Goal: Task Accomplishment & Management: Manage account settings

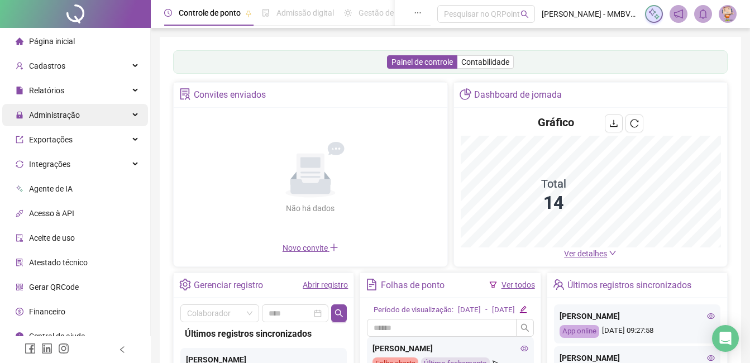
click at [86, 120] on div "Administração" at bounding box center [75, 115] width 146 height 22
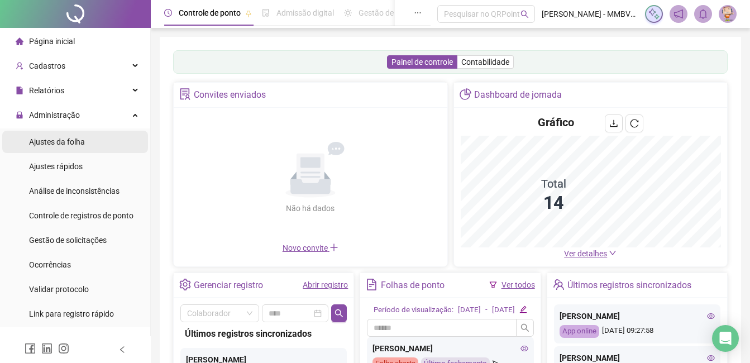
click at [65, 142] on span "Ajustes da folha" at bounding box center [57, 141] width 56 height 9
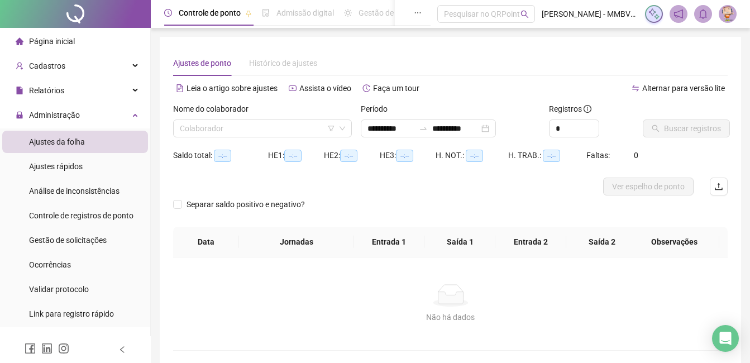
type input "**********"
click at [212, 133] on input "search" at bounding box center [257, 128] width 155 height 17
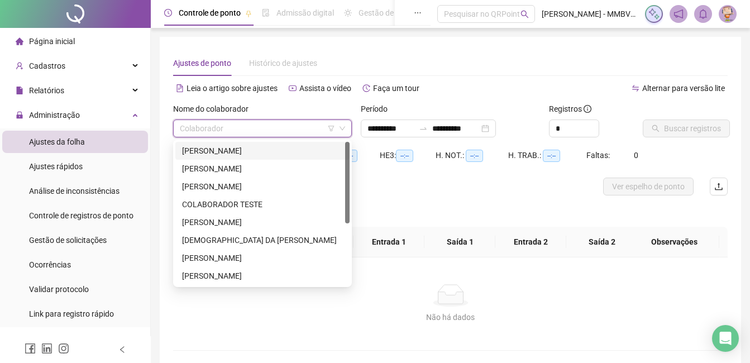
click at [230, 154] on div "ADELSON PAULO DOS SANTOS" at bounding box center [262, 151] width 161 height 12
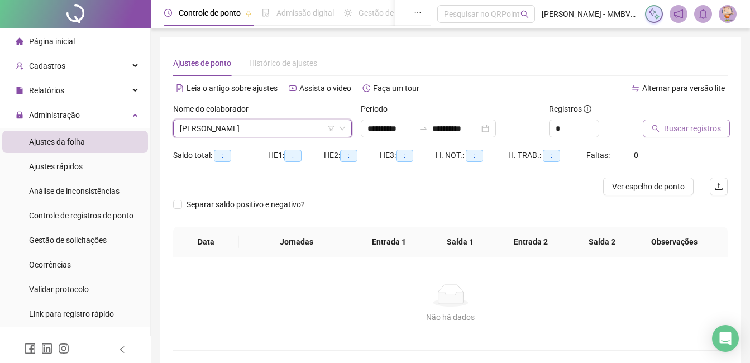
click at [720, 135] on button "Buscar registros" at bounding box center [686, 129] width 87 height 18
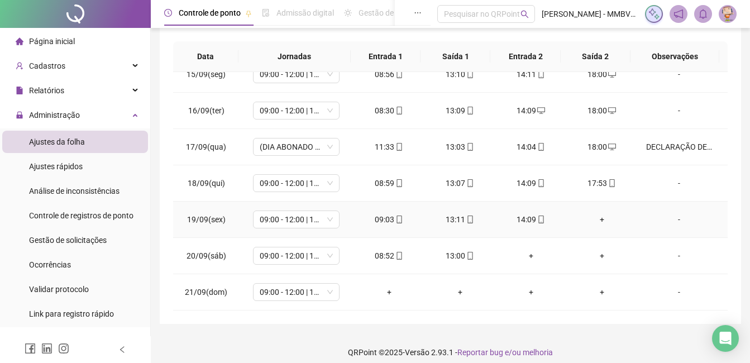
scroll to position [208, 0]
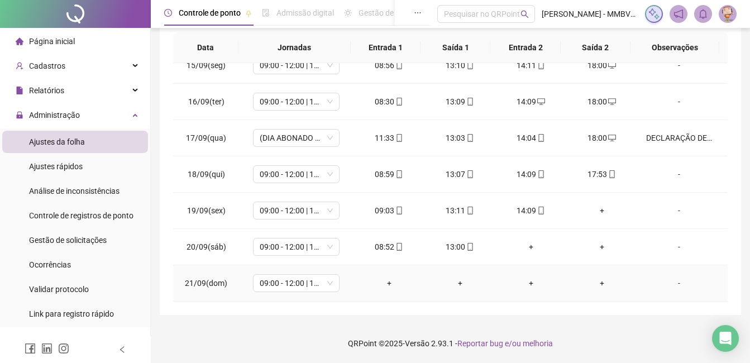
click at [317, 293] on td "09:00 - 12:00 | 13:00 - 18:00" at bounding box center [296, 283] width 114 height 36
click at [317, 290] on span "09:00 - 12:00 | 13:00 - 18:00" at bounding box center [296, 283] width 73 height 17
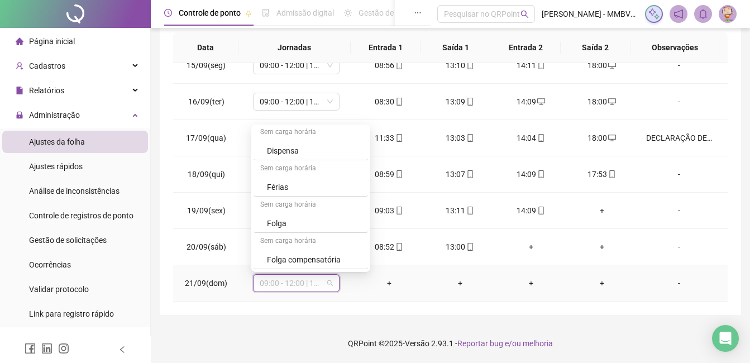
scroll to position [147, 0]
click at [307, 194] on div "Folga" at bounding box center [311, 188] width 114 height 18
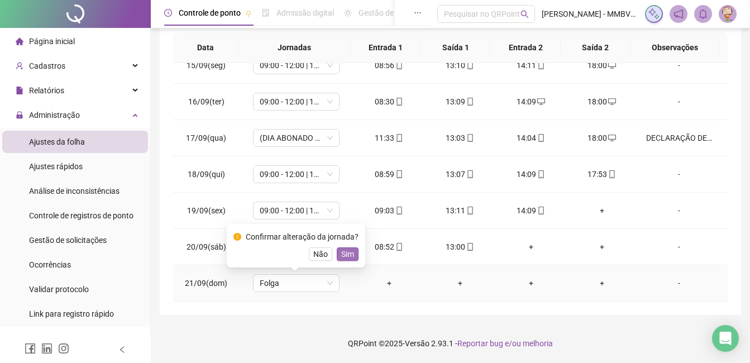
click at [344, 251] on span "Sim" at bounding box center [347, 254] width 13 height 12
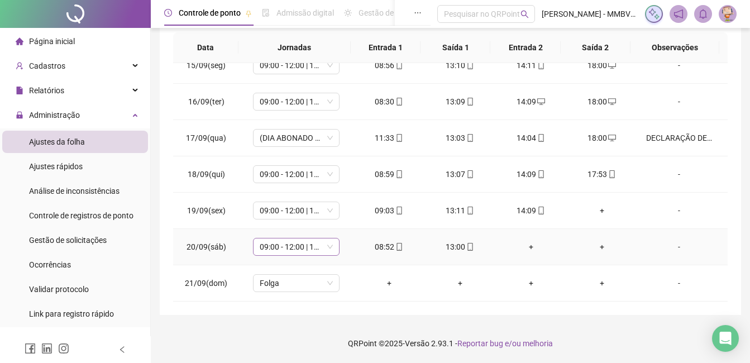
click at [288, 238] on div "09:00 - 12:00 | 13:00 - 18:00" at bounding box center [296, 247] width 87 height 18
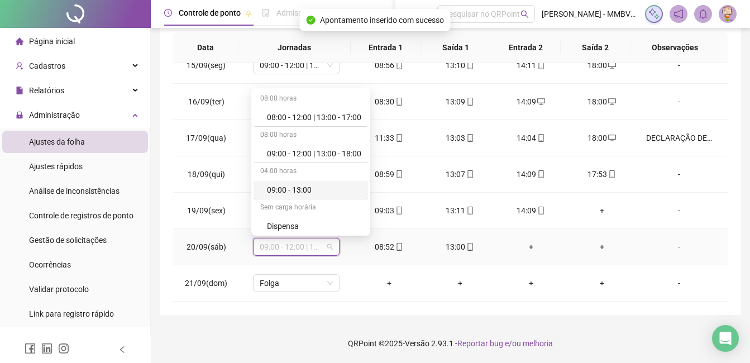
click at [309, 194] on div "09:00 - 13:00" at bounding box center [314, 190] width 94 height 12
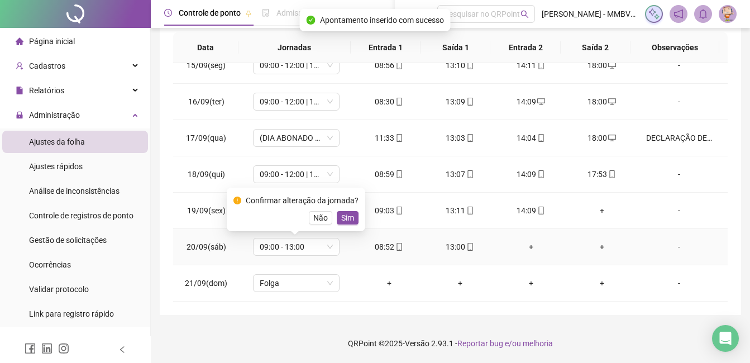
click at [348, 228] on div "Confirmar alteração da jornada? Não Sim" at bounding box center [296, 210] width 139 height 44
click at [347, 226] on div "Confirmar alteração da jornada? Não Sim" at bounding box center [296, 210] width 139 height 44
click at [345, 217] on span "Sim" at bounding box center [347, 218] width 13 height 12
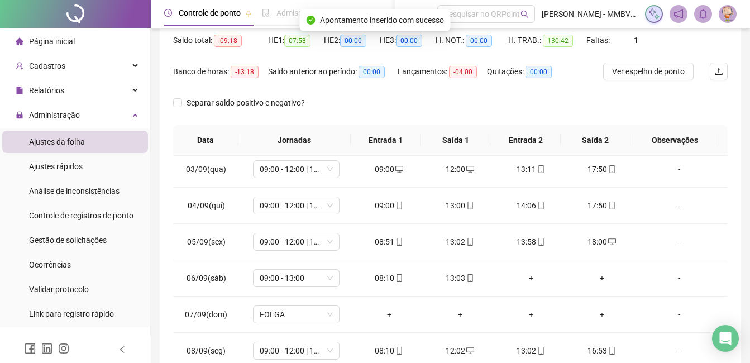
scroll to position [0, 0]
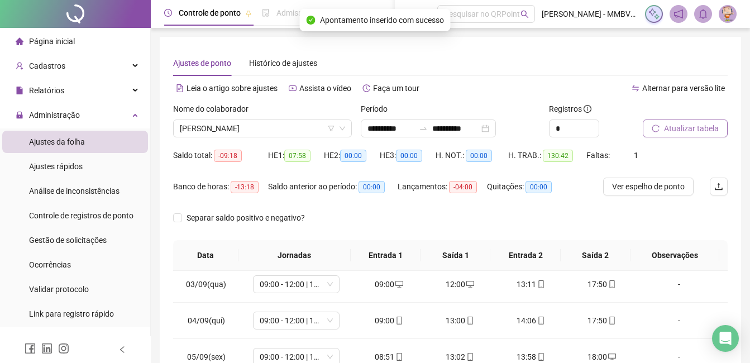
click at [713, 137] on button "Atualizar tabela" at bounding box center [685, 129] width 85 height 18
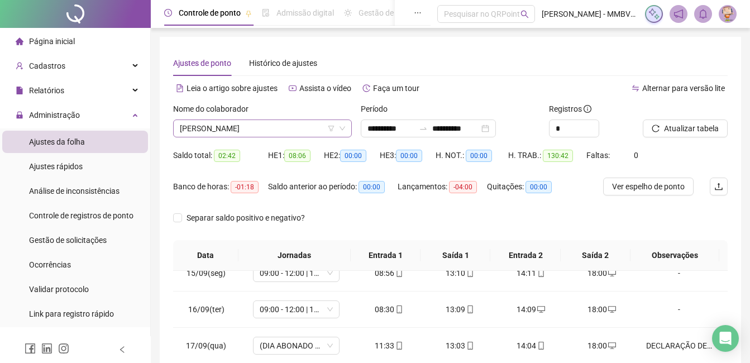
click at [311, 130] on span "ADELSON PAULO DOS SANTOS" at bounding box center [262, 128] width 165 height 17
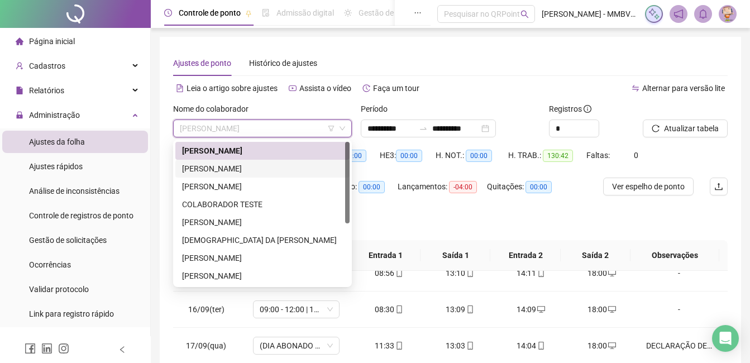
click at [203, 177] on div "ANA CLARA DO NASCIMENTO ROCHA" at bounding box center [262, 169] width 174 height 18
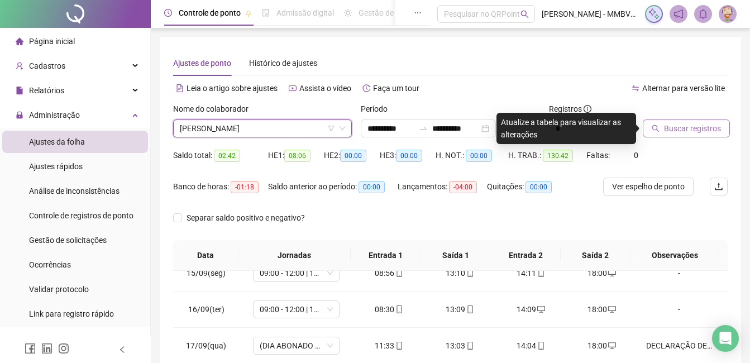
click at [686, 136] on button "Buscar registros" at bounding box center [686, 129] width 87 height 18
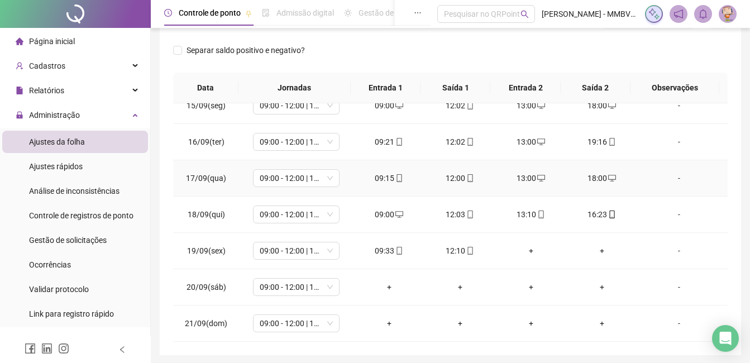
scroll to position [208, 0]
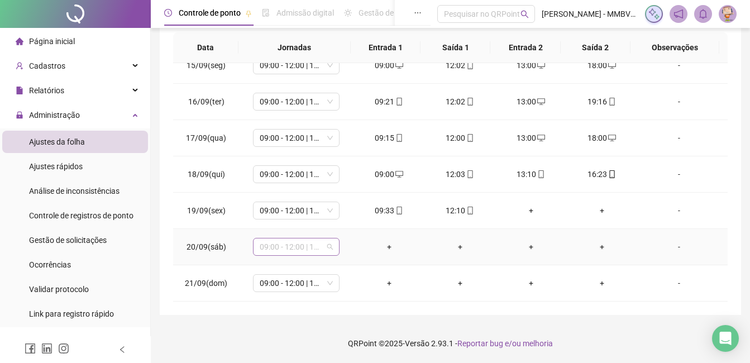
click at [313, 250] on span "09:00 - 12:00 | 13:00 - 18:00" at bounding box center [296, 246] width 73 height 17
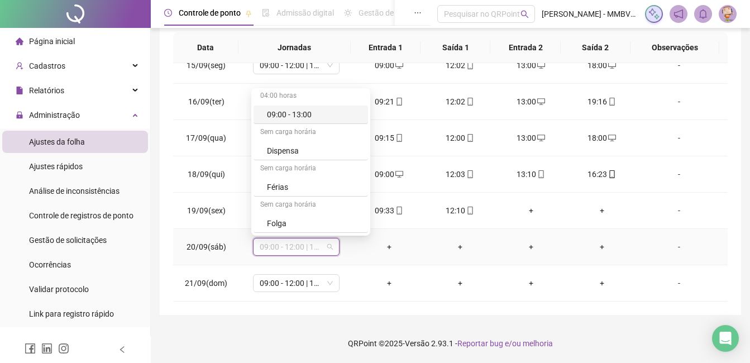
scroll to position [112, 0]
click at [308, 185] on div "Folga" at bounding box center [314, 187] width 94 height 12
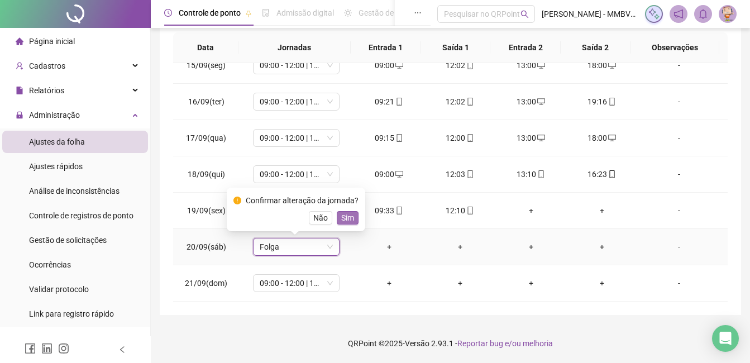
click at [351, 220] on span "Sim" at bounding box center [347, 218] width 13 height 12
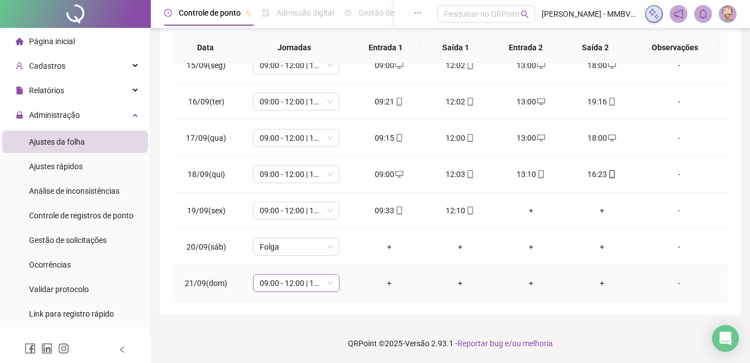
click at [307, 276] on span "09:00 - 12:00 | 13:00 - 18:00" at bounding box center [296, 283] width 73 height 17
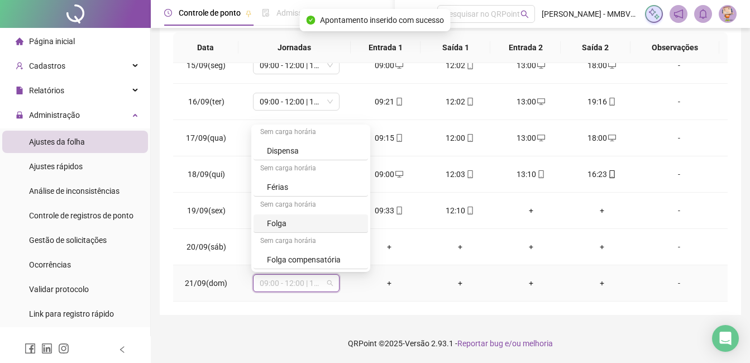
click at [284, 230] on div "Folga" at bounding box center [311, 223] width 114 height 18
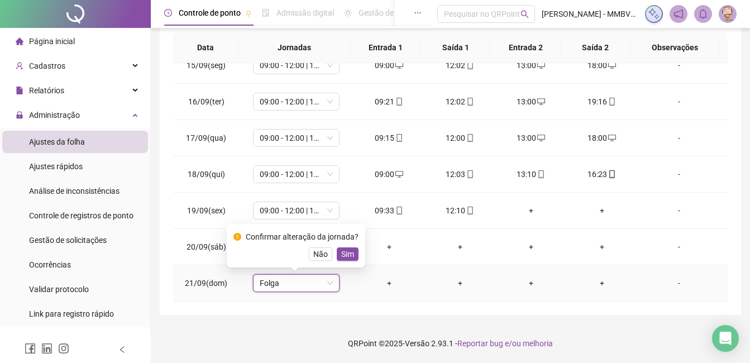
click at [348, 255] on span "Sim" at bounding box center [347, 254] width 13 height 12
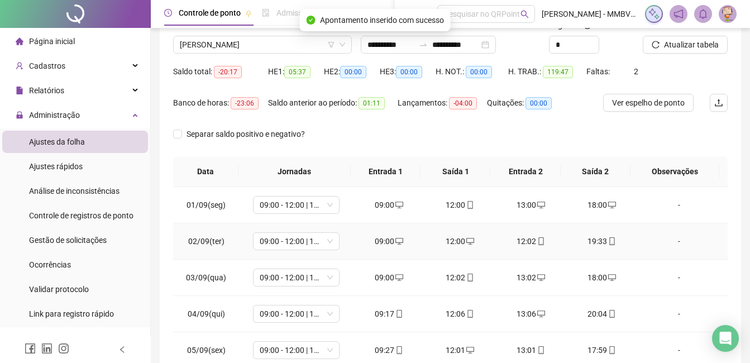
scroll to position [0, 0]
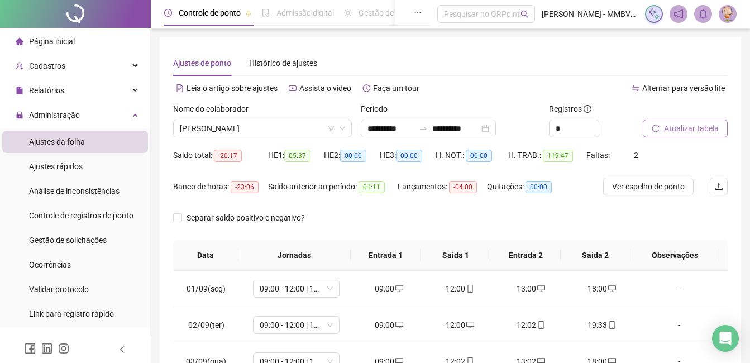
click at [685, 129] on span "Atualizar tabela" at bounding box center [691, 128] width 55 height 12
click at [320, 127] on span "ANA CLARA DO NASCIMENTO ROCHA" at bounding box center [262, 128] width 165 height 17
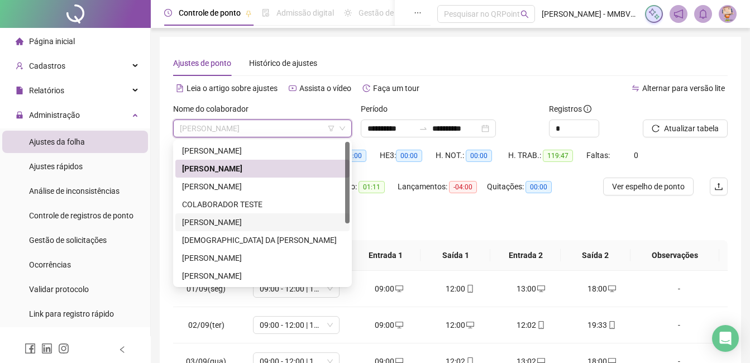
click at [230, 216] on div "DAFNE DE ANDRADE CORREA" at bounding box center [262, 222] width 161 height 12
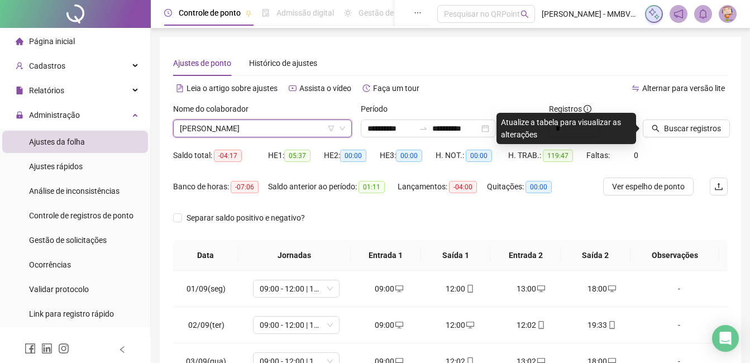
click at [299, 132] on span "DAFNE DE ANDRADE CORREA" at bounding box center [262, 128] width 165 height 17
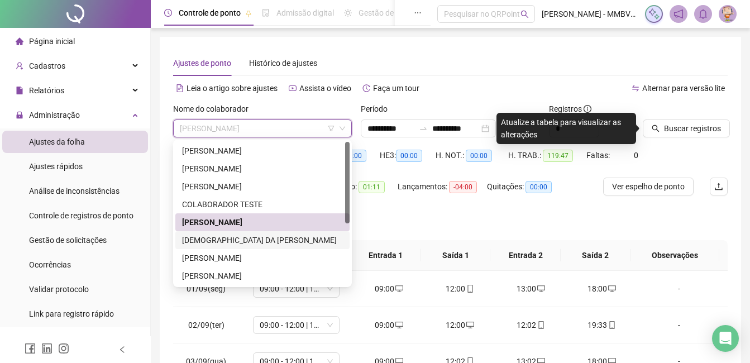
click at [275, 237] on div "DEISEMAR DA CONCEICAO RODRIGUES" at bounding box center [262, 240] width 161 height 12
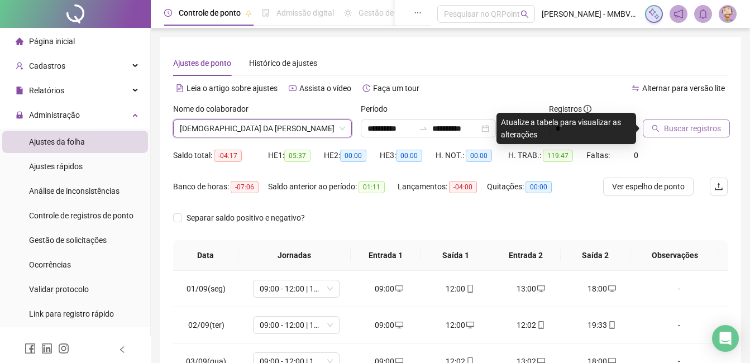
click at [661, 125] on button "Buscar registros" at bounding box center [686, 129] width 87 height 18
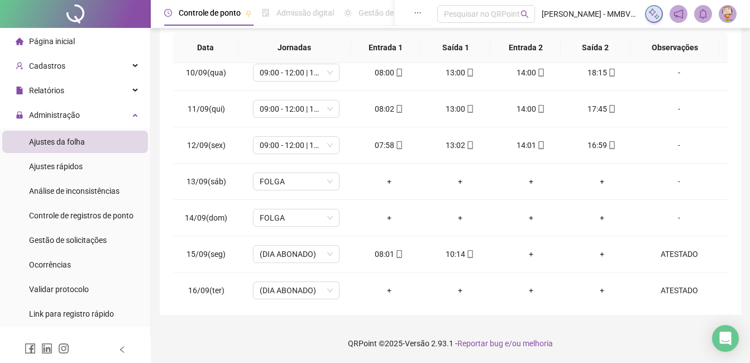
scroll to position [524, 0]
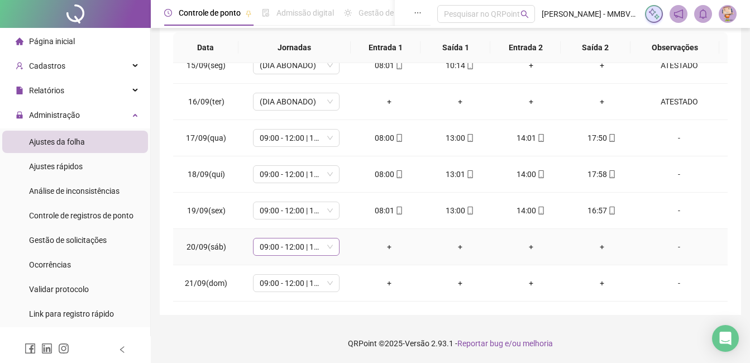
drag, startPoint x: 307, startPoint y: 259, endPoint x: 313, endPoint y: 249, distance: 11.3
click at [308, 259] on td "09:00 - 12:00 | 13:00 - 18:00" at bounding box center [296, 247] width 114 height 36
click at [313, 249] on span "09:00 - 12:00 | 13:00 - 18:00" at bounding box center [296, 246] width 73 height 17
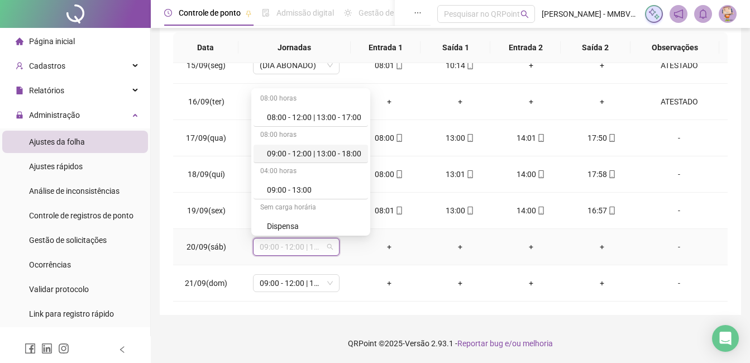
click at [330, 150] on div "09:00 - 12:00 | 13:00 - 18:00" at bounding box center [314, 153] width 94 height 12
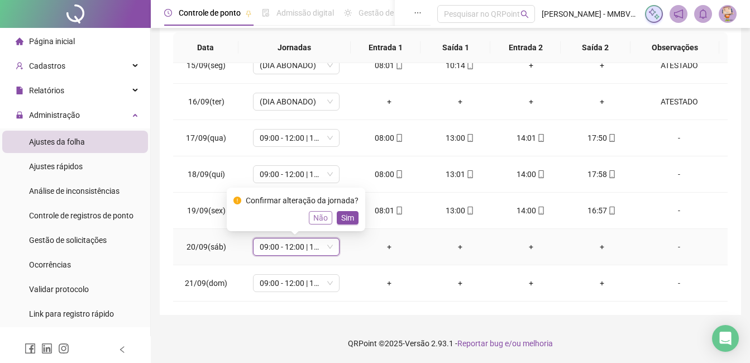
click at [325, 211] on button "Não" at bounding box center [320, 217] width 23 height 13
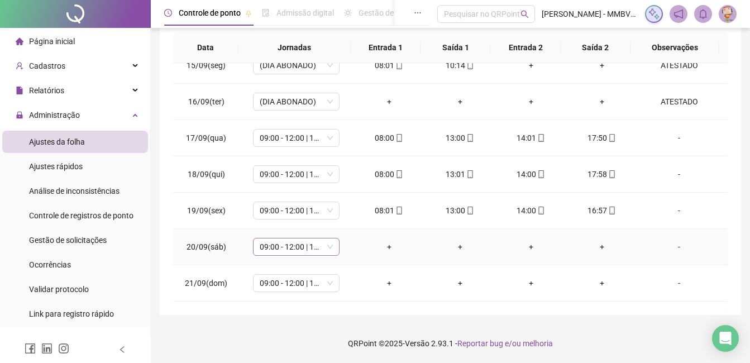
click at [312, 247] on span "09:00 - 12:00 | 13:00 - 18:00" at bounding box center [296, 246] width 73 height 17
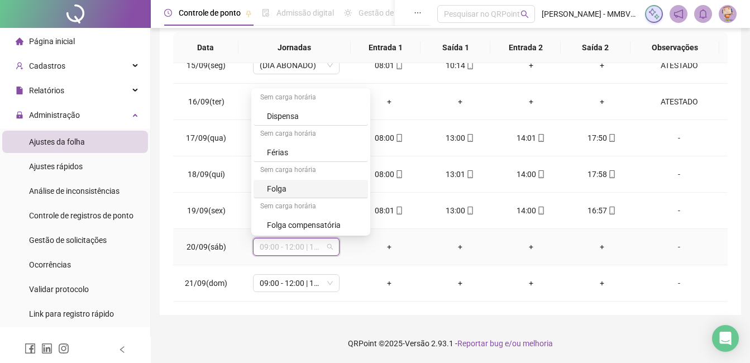
scroll to position [112, 0]
click at [294, 188] on div "Folga" at bounding box center [314, 187] width 94 height 12
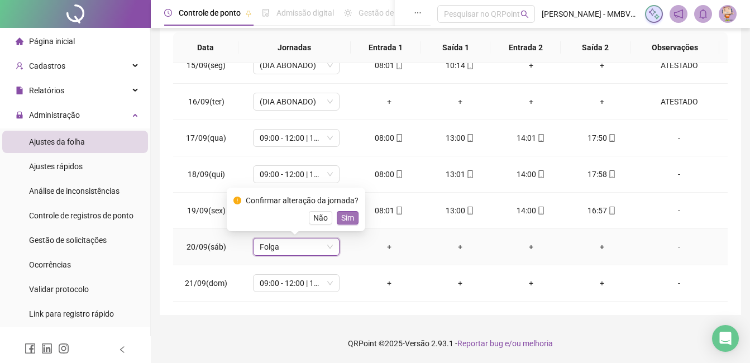
click at [345, 221] on span "Sim" at bounding box center [347, 218] width 13 height 12
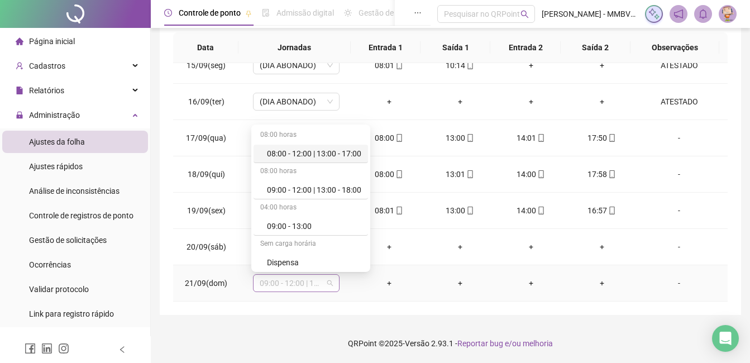
click at [296, 283] on span "09:00 - 12:00 | 13:00 - 18:00" at bounding box center [296, 283] width 73 height 17
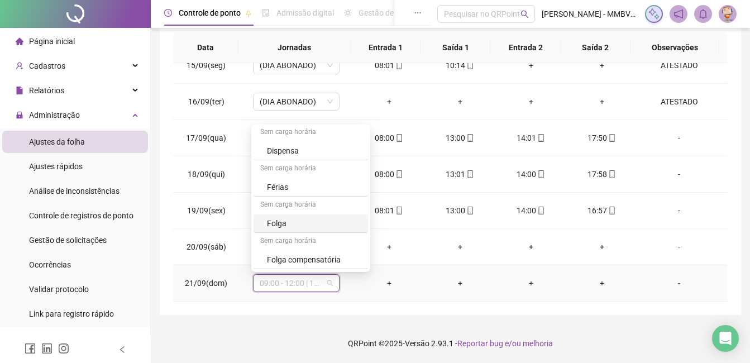
click at [291, 221] on div "Folga" at bounding box center [314, 223] width 94 height 12
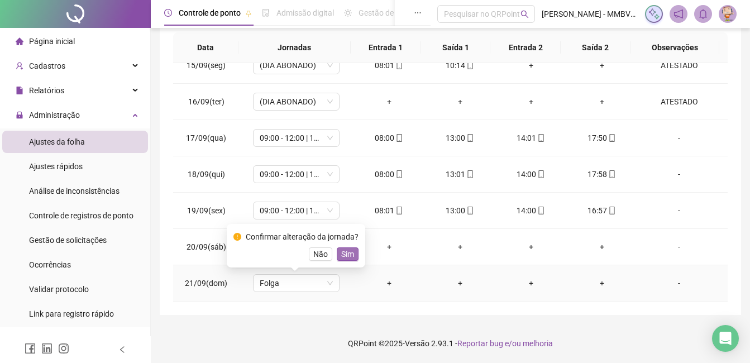
click at [350, 256] on span "Sim" at bounding box center [347, 254] width 13 height 12
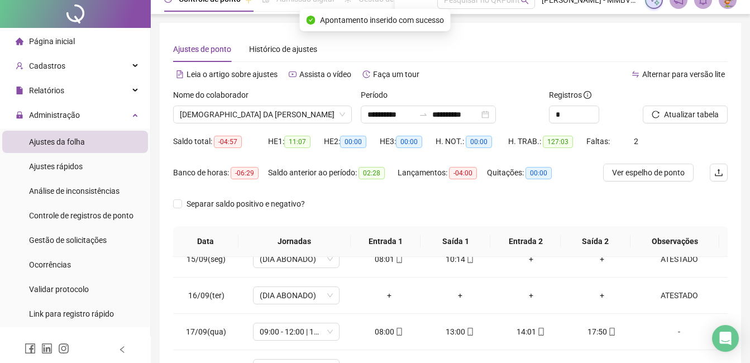
scroll to position [0, 0]
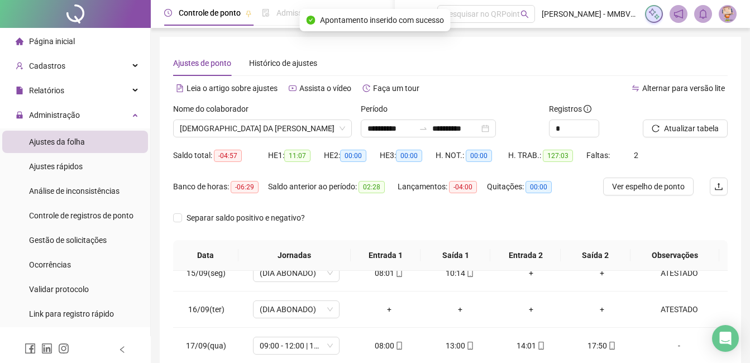
click at [681, 138] on div "Atualizar tabela" at bounding box center [685, 125] width 94 height 44
click at [683, 137] on div "Atualizar tabela" at bounding box center [685, 125] width 94 height 44
click at [693, 132] on span "Atualizar tabela" at bounding box center [691, 128] width 55 height 12
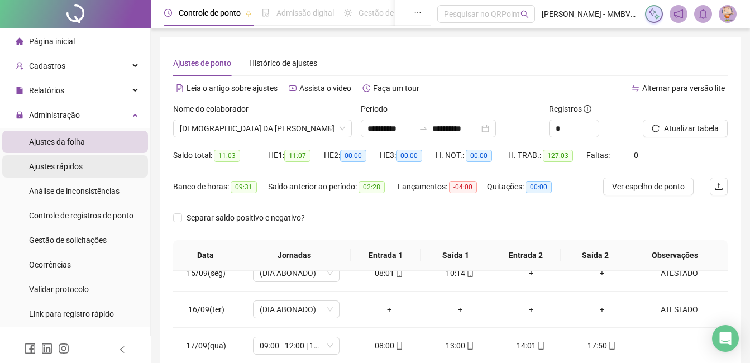
click at [78, 169] on span "Ajustes rápidos" at bounding box center [56, 166] width 54 height 9
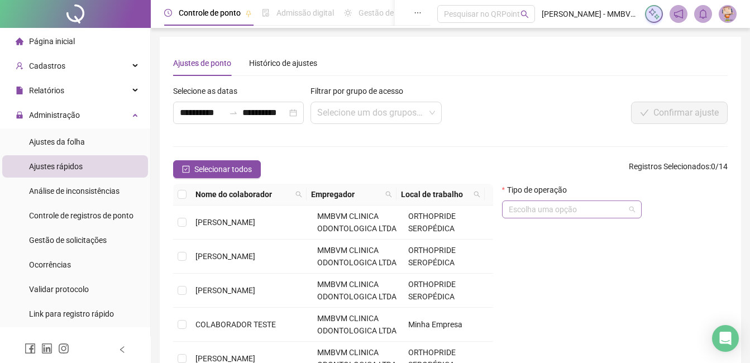
click at [535, 205] on input "search" at bounding box center [567, 209] width 116 height 17
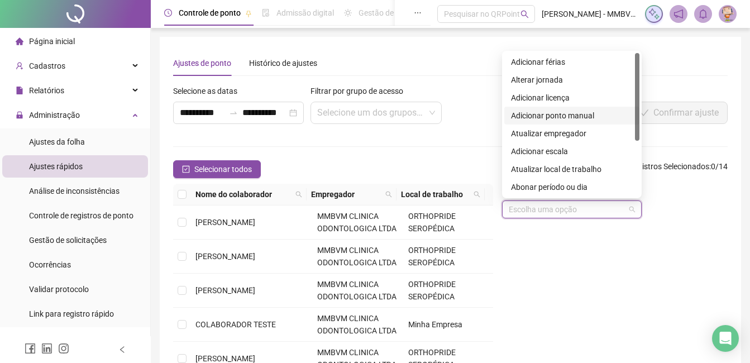
scroll to position [56, 0]
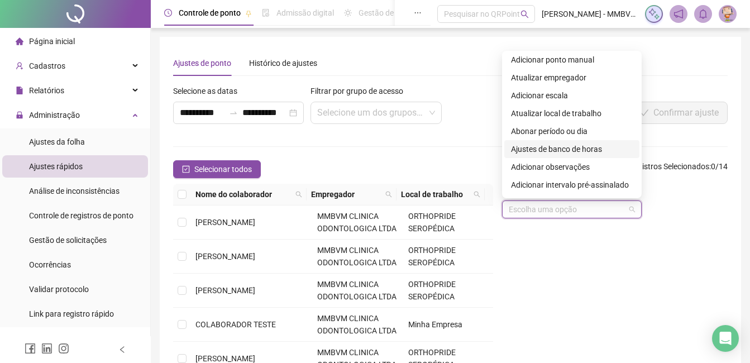
drag, startPoint x: 601, startPoint y: 149, endPoint x: 600, endPoint y: 141, distance: 7.8
click at [601, 149] on div "Ajustes de banco de horas" at bounding box center [572, 149] width 122 height 12
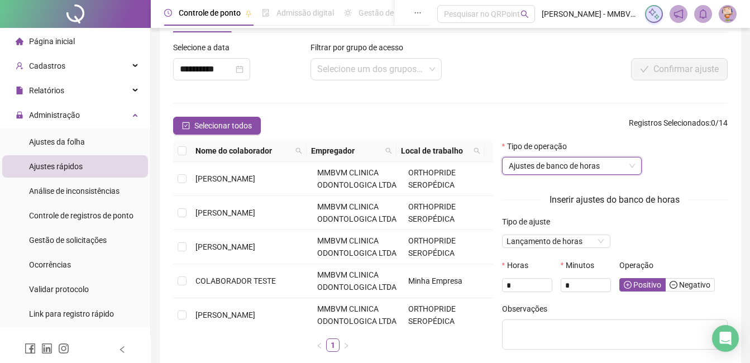
scroll to position [103, 0]
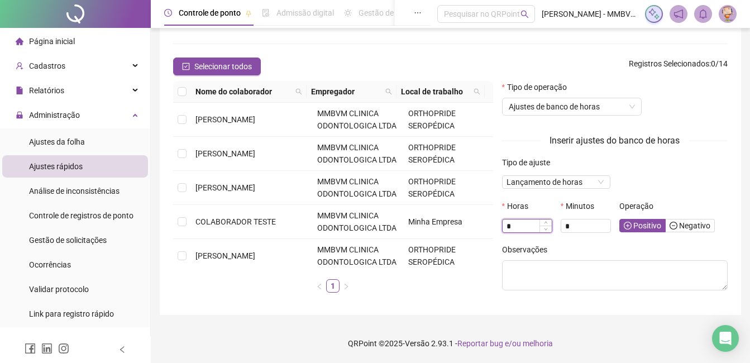
click at [535, 228] on input "*" at bounding box center [527, 226] width 49 height 12
type input "*"
click at [685, 225] on span "Negativo" at bounding box center [690, 225] width 41 height 9
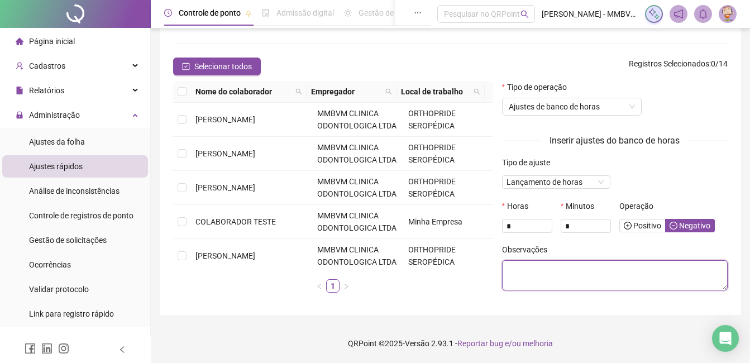
click at [539, 287] on textarea at bounding box center [615, 275] width 226 height 30
click at [537, 280] on textarea at bounding box center [615, 275] width 226 height 30
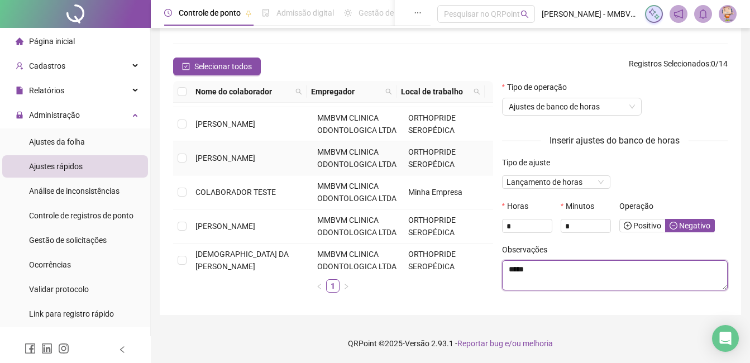
scroll to position [112, 0]
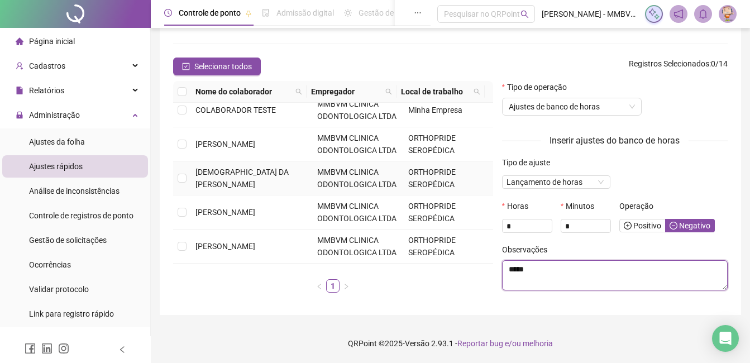
type textarea "*****"
click at [262, 179] on td "DEISEMAR DA CONCEICAO RODRIGUES" at bounding box center [252, 178] width 122 height 34
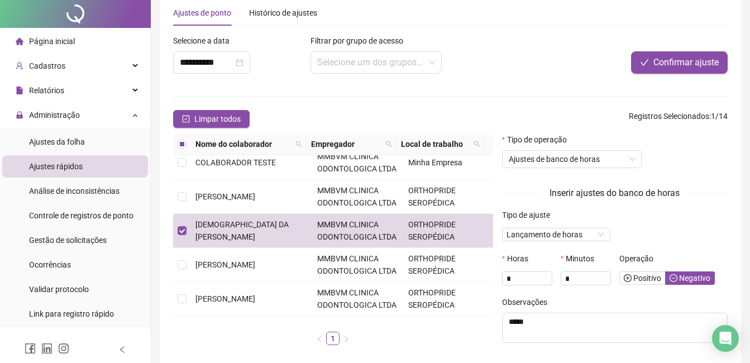
scroll to position [0, 0]
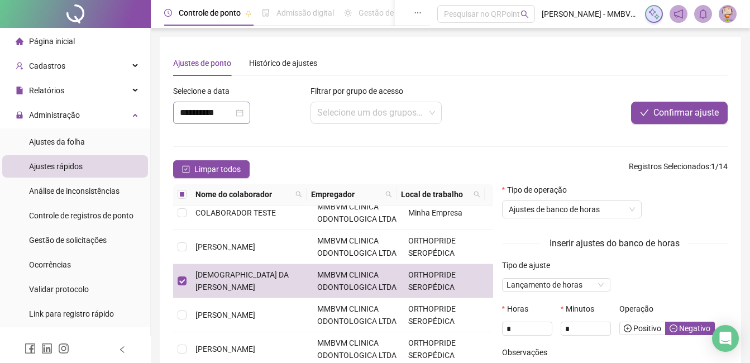
click at [243, 116] on div "**********" at bounding box center [212, 112] width 64 height 13
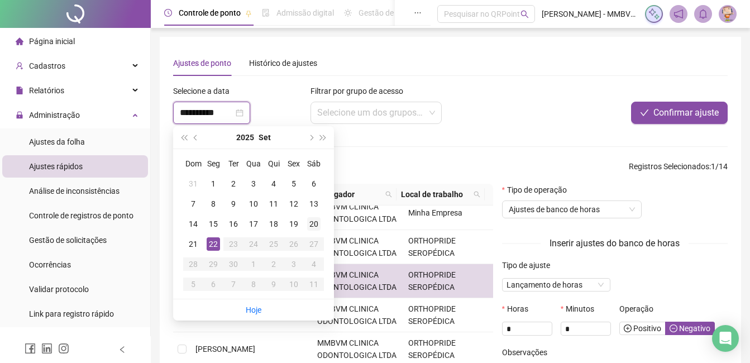
type input "**********"
click at [312, 221] on div "20" at bounding box center [313, 223] width 13 height 13
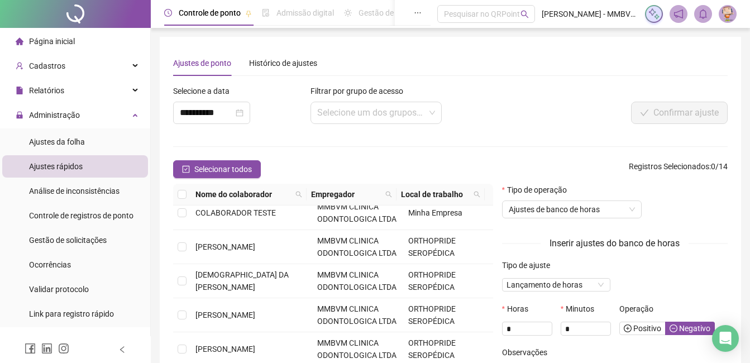
click at [467, 137] on form "**********" at bounding box center [450, 244] width 555 height 319
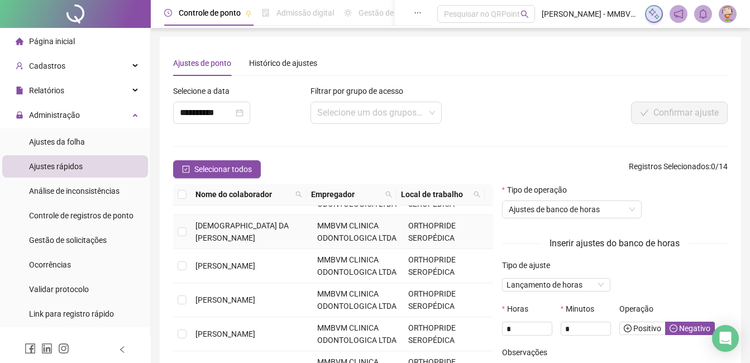
scroll to position [168, 0]
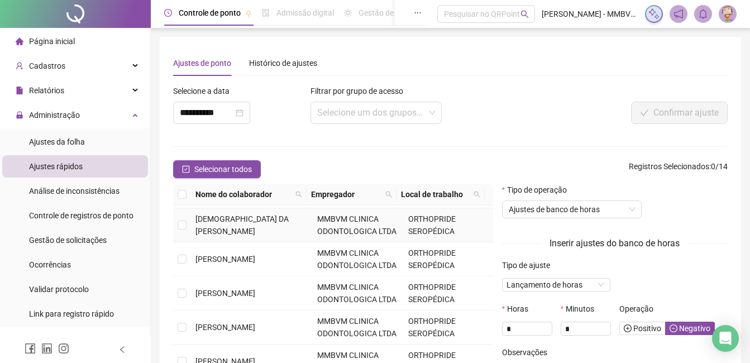
click at [252, 237] on td "DEISEMAR DA CONCEICAO RODRIGUES" at bounding box center [252, 225] width 122 height 34
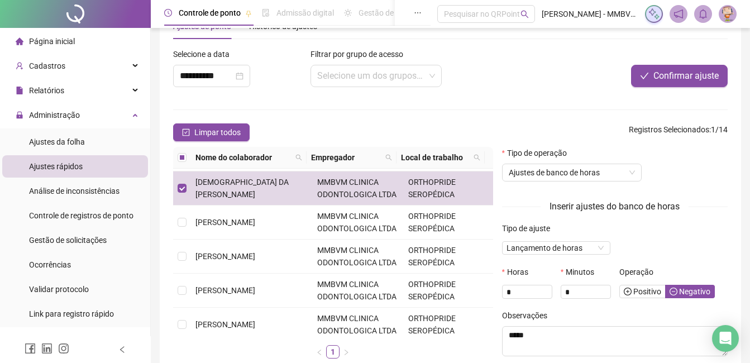
scroll to position [56, 0]
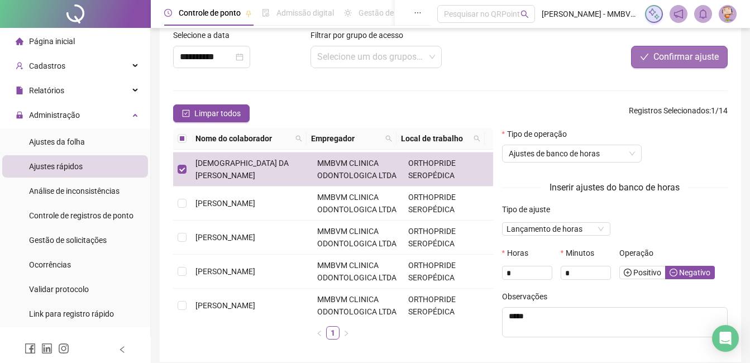
click at [650, 59] on button "Confirmar ajuste" at bounding box center [679, 57] width 97 height 22
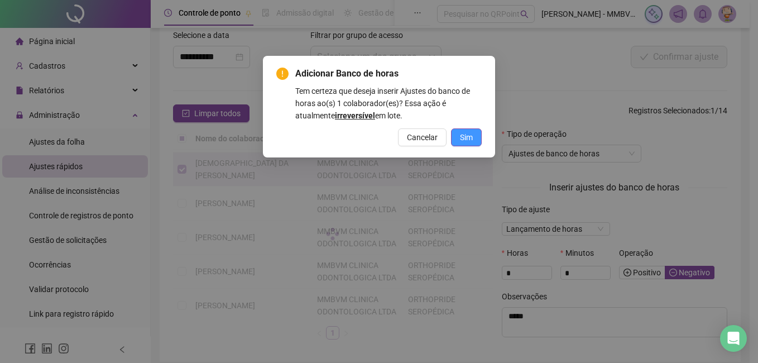
click at [465, 140] on span "Sim" at bounding box center [466, 137] width 13 height 12
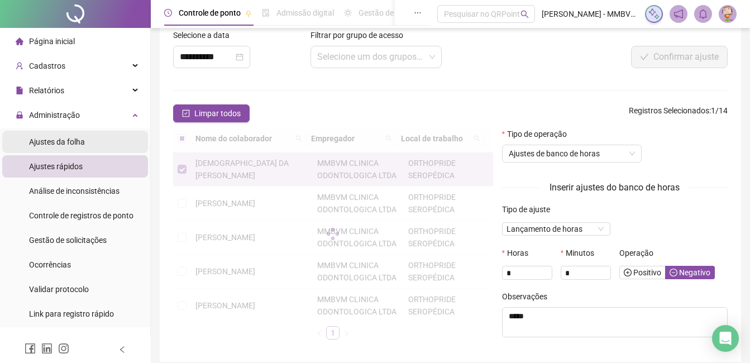
click at [64, 133] on div "Ajustes da folha" at bounding box center [57, 142] width 56 height 22
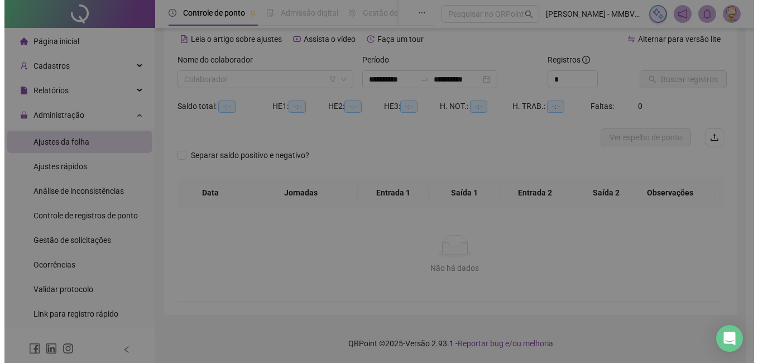
scroll to position [49, 0]
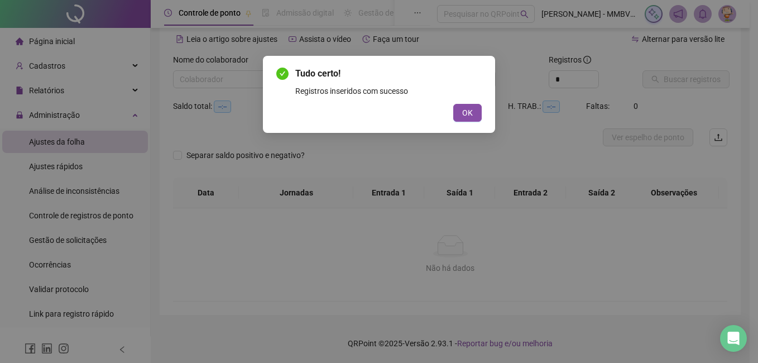
click at [457, 112] on button "OK" at bounding box center [467, 113] width 28 height 18
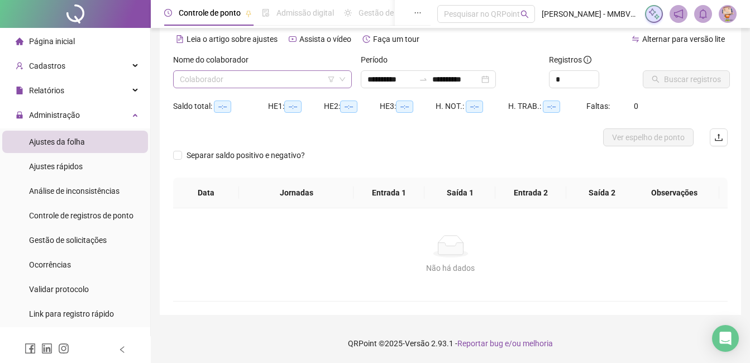
type input "**********"
click at [294, 79] on input "search" at bounding box center [257, 79] width 155 height 17
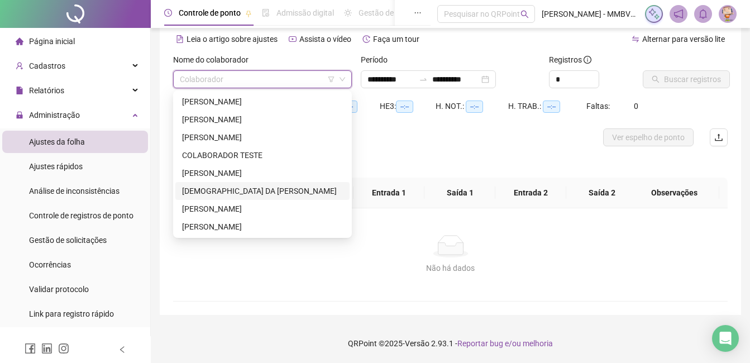
click at [244, 189] on div "DEISEMAR DA CONCEICAO RODRIGUES" at bounding box center [262, 191] width 161 height 12
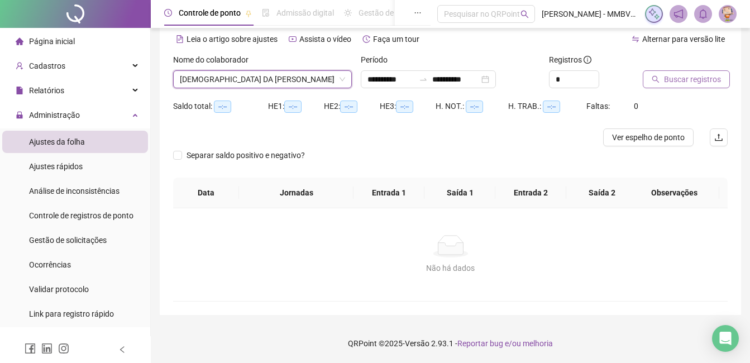
click at [664, 80] on span "Buscar registros" at bounding box center [692, 79] width 57 height 12
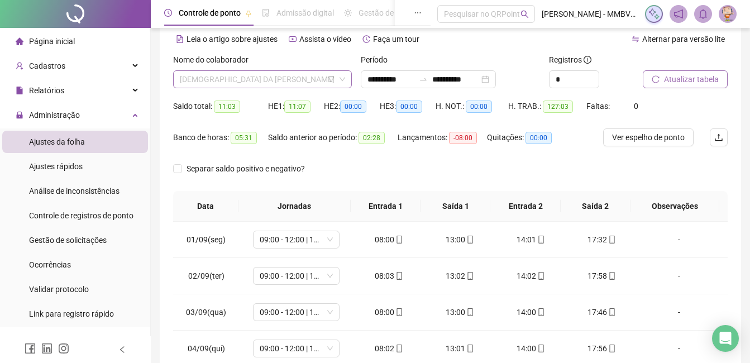
click at [319, 82] on span "DEISEMAR DA CONCEICAO RODRIGUES" at bounding box center [262, 79] width 165 height 17
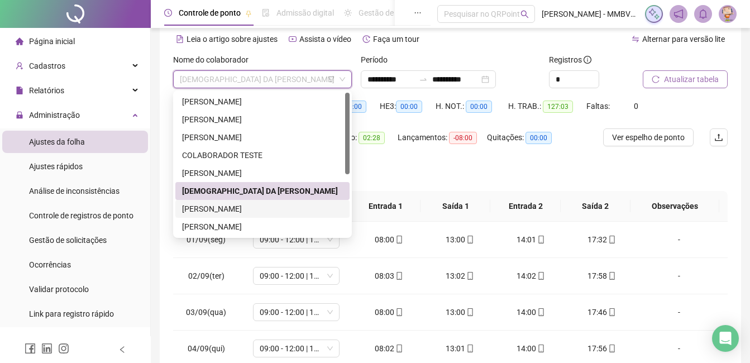
click at [263, 212] on div "GABRIEL BRAGA DOS SANTOS" at bounding box center [262, 209] width 161 height 12
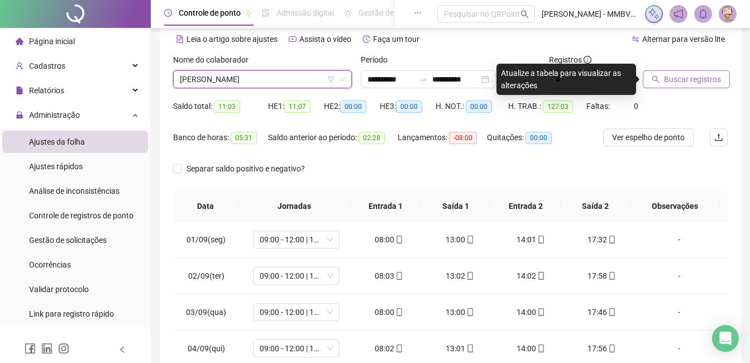
click at [660, 81] on button "Buscar registros" at bounding box center [686, 79] width 87 height 18
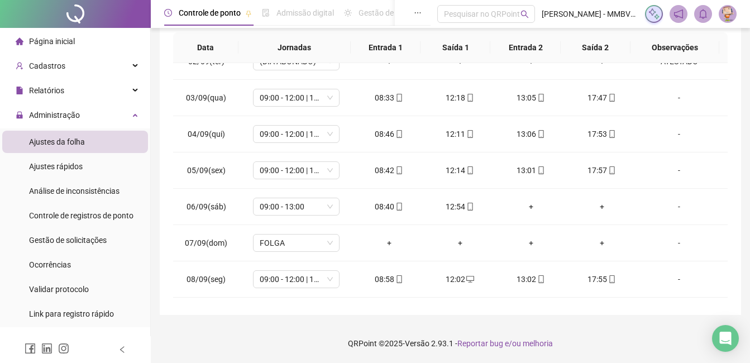
scroll to position [524, 0]
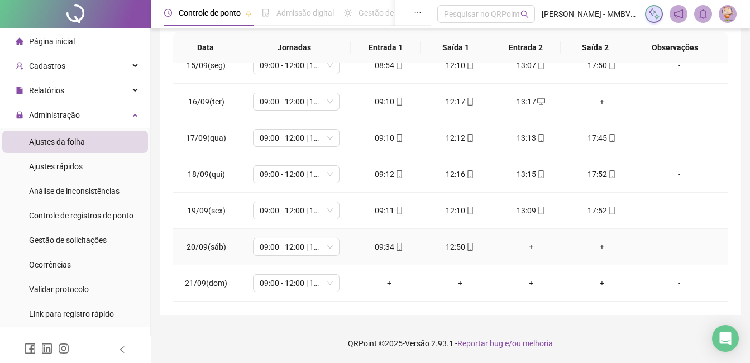
click at [307, 256] on td "09:00 - 12:00 | 13:00 - 18:00" at bounding box center [296, 247] width 114 height 36
click at [311, 247] on span "09:00 - 12:00 | 13:00 - 18:00" at bounding box center [296, 246] width 73 height 17
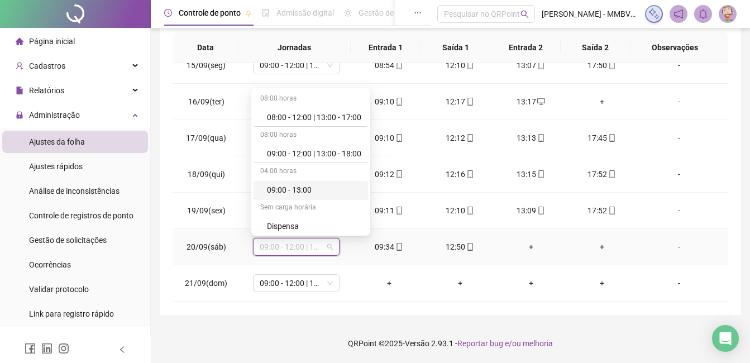
click at [314, 191] on div "09:00 - 13:00" at bounding box center [314, 190] width 94 height 12
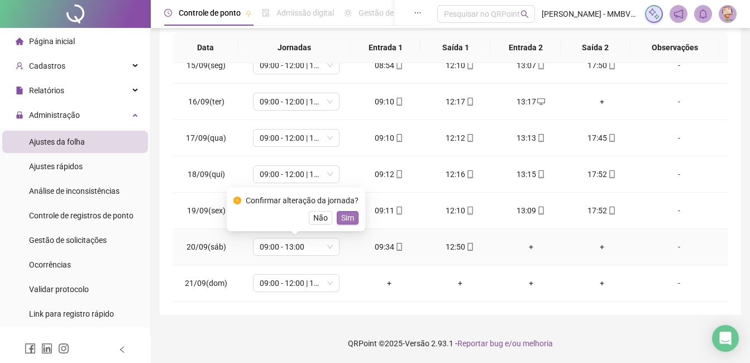
click at [344, 216] on span "Sim" at bounding box center [347, 218] width 13 height 12
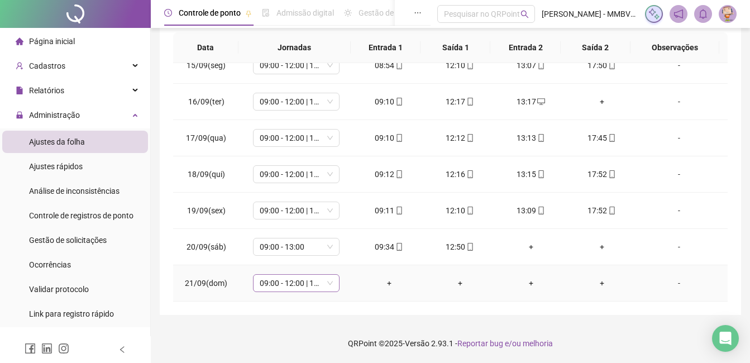
click at [302, 283] on span "09:00 - 12:00 | 13:00 - 18:00" at bounding box center [296, 283] width 73 height 17
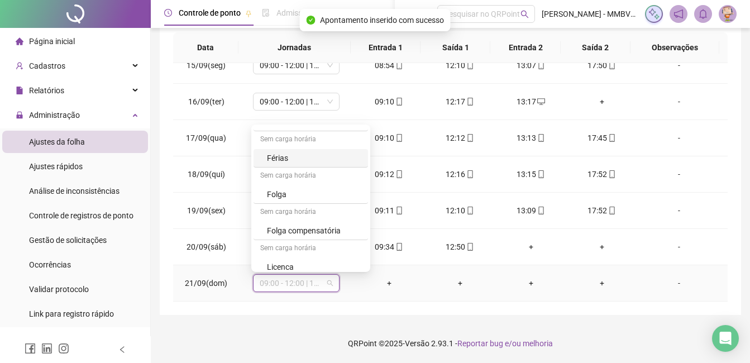
scroll to position [147, 0]
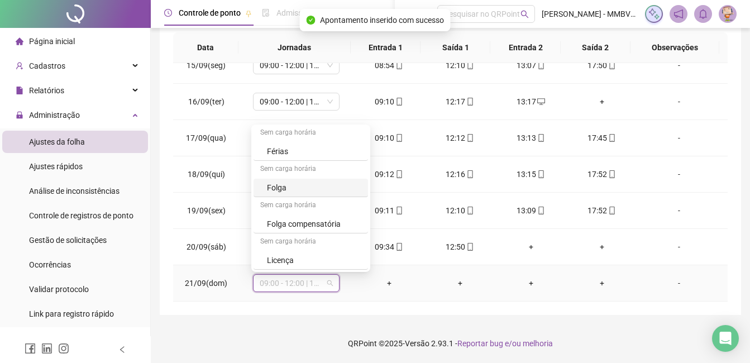
click at [310, 192] on div "Folga" at bounding box center [314, 188] width 94 height 12
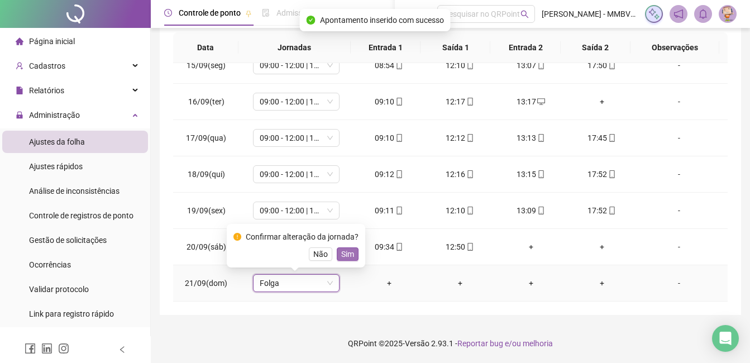
click at [349, 253] on span "Sim" at bounding box center [347, 254] width 13 height 12
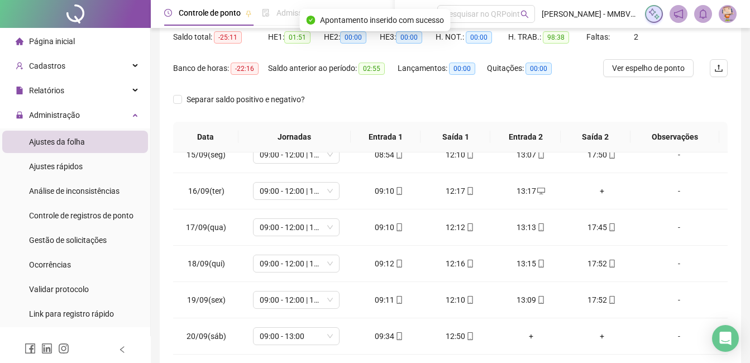
scroll to position [0, 0]
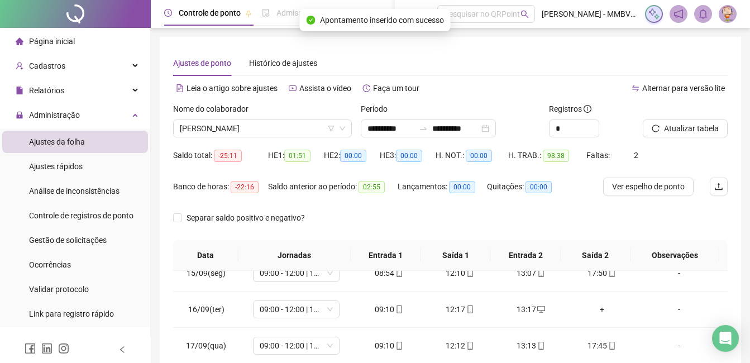
click at [728, 131] on div "Atualizar tabela" at bounding box center [685, 125] width 94 height 44
click at [710, 126] on span "Atualizar tabela" at bounding box center [691, 128] width 55 height 12
click at [297, 129] on span "GABRIEL BRAGA DOS SANTOS" at bounding box center [262, 128] width 165 height 17
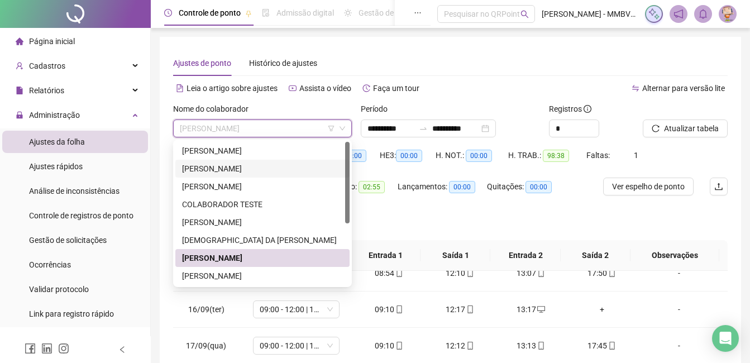
scroll to position [56, 0]
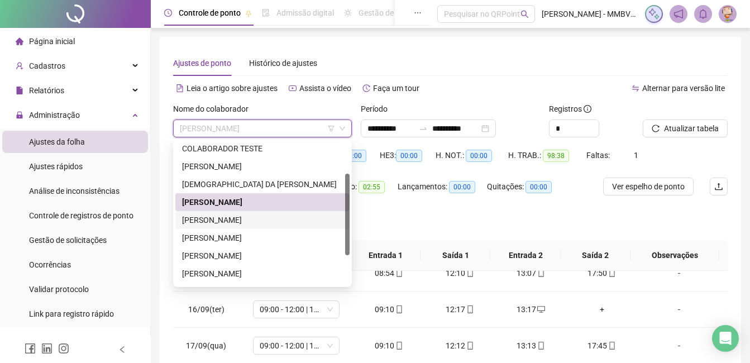
click at [275, 219] on div "JONATHAS FARIA MATHEUS" at bounding box center [262, 220] width 161 height 12
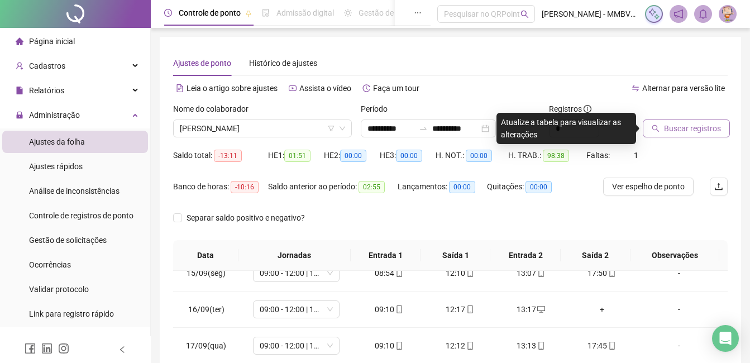
click at [691, 127] on span "Buscar registros" at bounding box center [692, 128] width 57 height 12
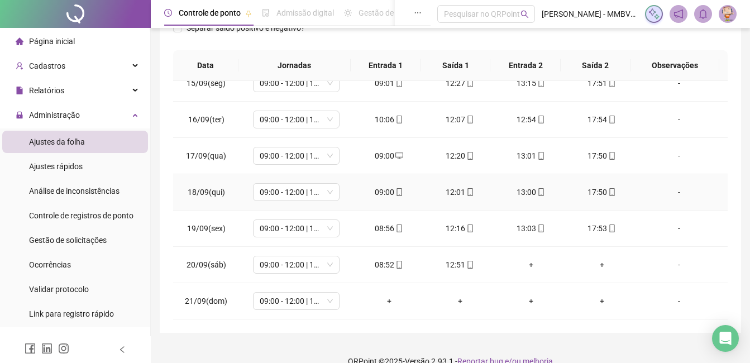
scroll to position [208, 0]
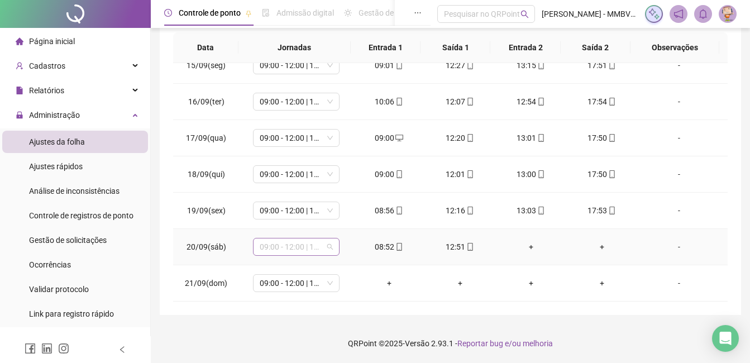
click at [307, 241] on span "09:00 - 12:00 | 13:00 - 18:00" at bounding box center [296, 246] width 73 height 17
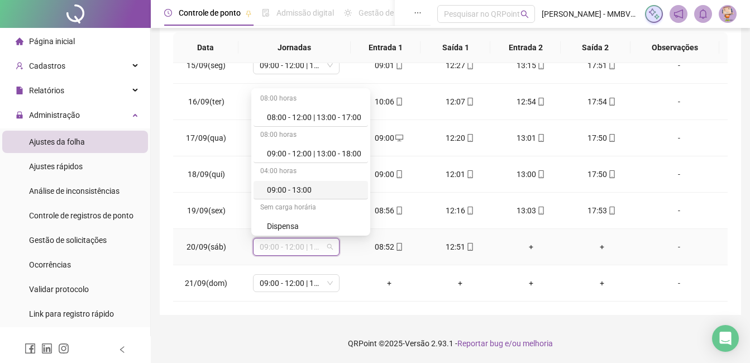
click at [314, 185] on div "09:00 - 13:00" at bounding box center [314, 190] width 94 height 12
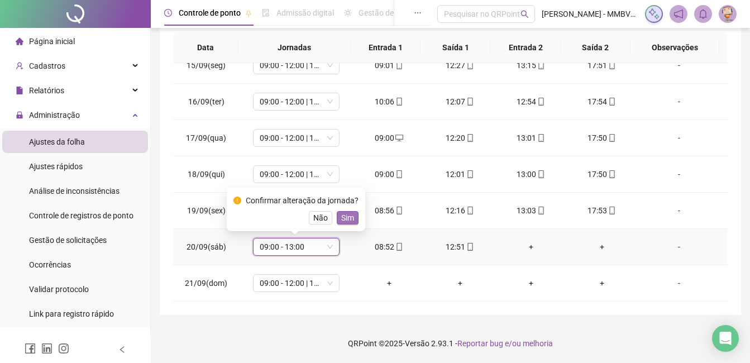
click at [352, 217] on button "Sim" at bounding box center [348, 217] width 22 height 13
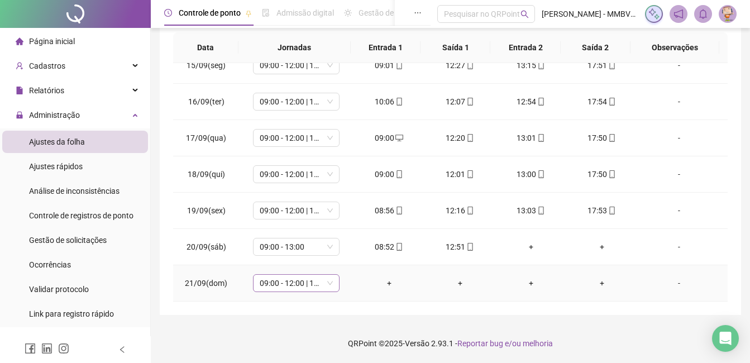
click at [305, 279] on span "09:00 - 12:00 | 13:00 - 18:00" at bounding box center [296, 283] width 73 height 17
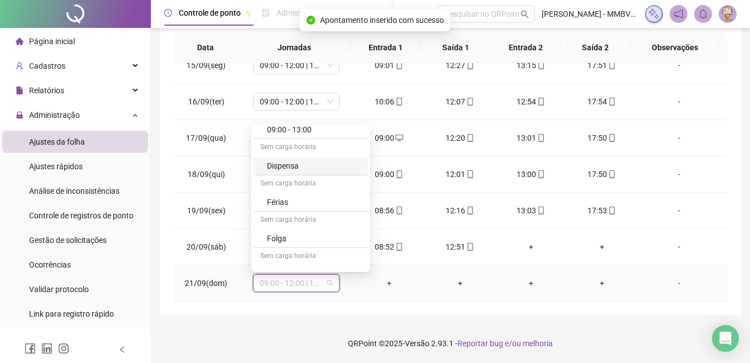
scroll to position [112, 0]
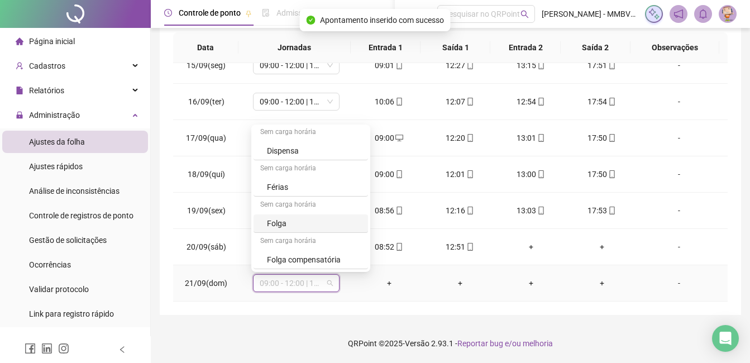
click at [281, 220] on div "Folga" at bounding box center [314, 223] width 94 height 12
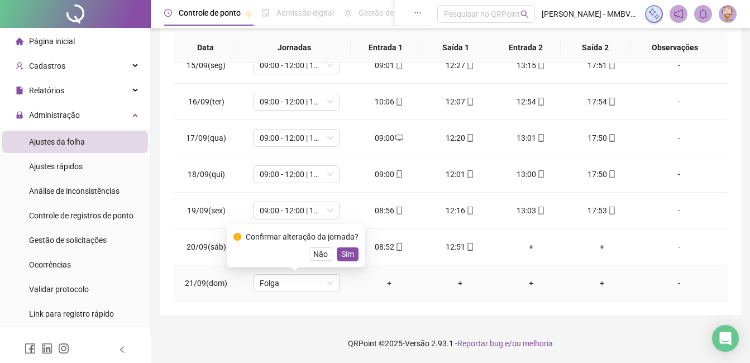
click at [345, 242] on div "Confirmar alteração da jornada? Não Sim" at bounding box center [295, 246] width 125 height 30
drag, startPoint x: 345, startPoint y: 242, endPoint x: 341, endPoint y: 247, distance: 6.4
click at [341, 247] on button "Sim" at bounding box center [348, 253] width 22 height 13
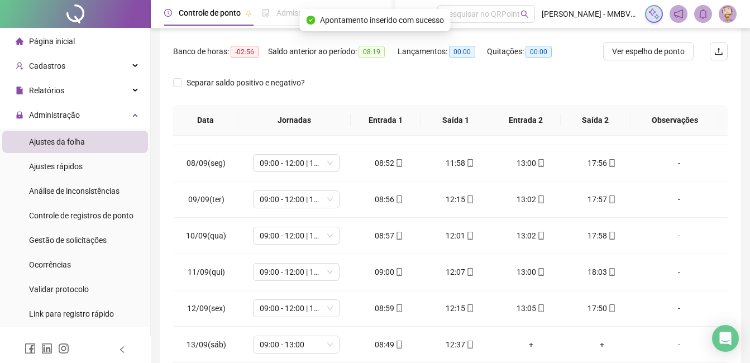
scroll to position [0, 0]
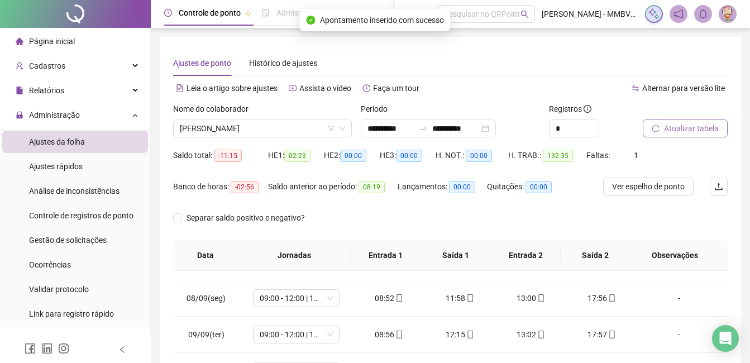
click at [678, 132] on span "Atualizar tabela" at bounding box center [691, 128] width 55 height 12
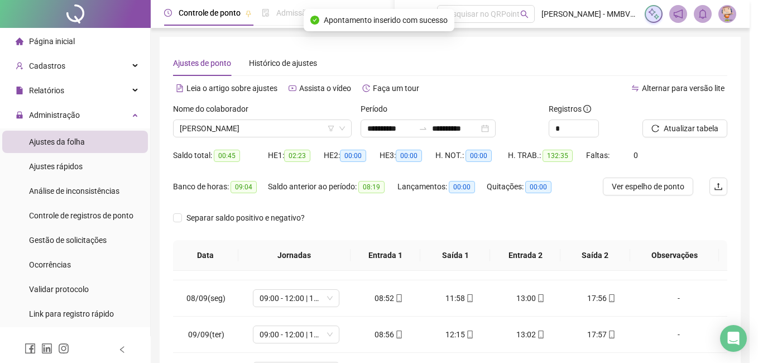
click at [298, 131] on div "Atualizando tabela Atualizando e reorganizando os registros... OK" at bounding box center [379, 181] width 758 height 363
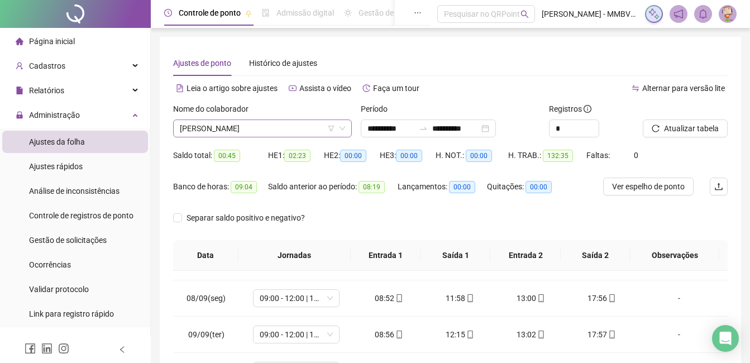
click at [297, 127] on span "JONATHAS FARIA MATHEUS" at bounding box center [262, 128] width 165 height 17
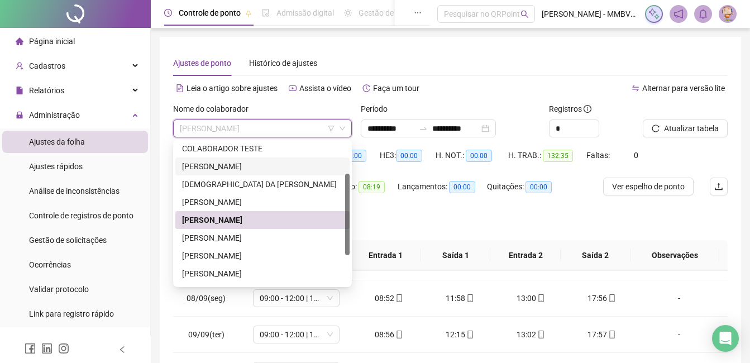
scroll to position [107, 0]
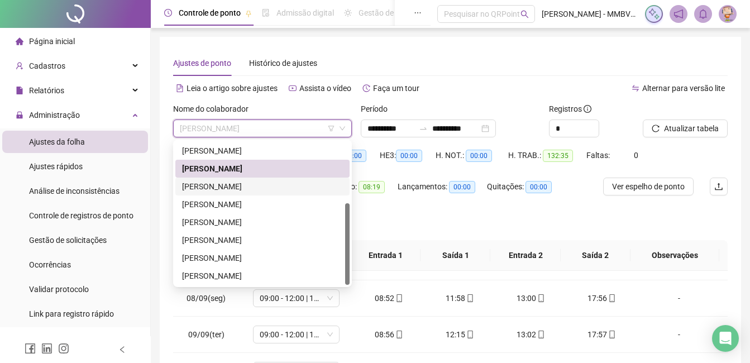
click at [261, 189] on div "KAUAN DE ARAUJO PEREIRA" at bounding box center [262, 186] width 161 height 12
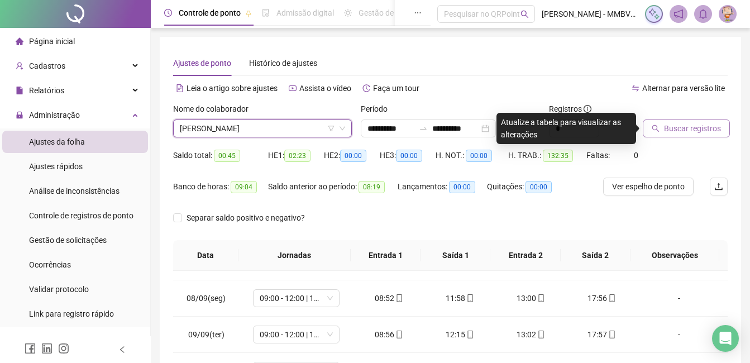
click at [700, 135] on button "Buscar registros" at bounding box center [686, 129] width 87 height 18
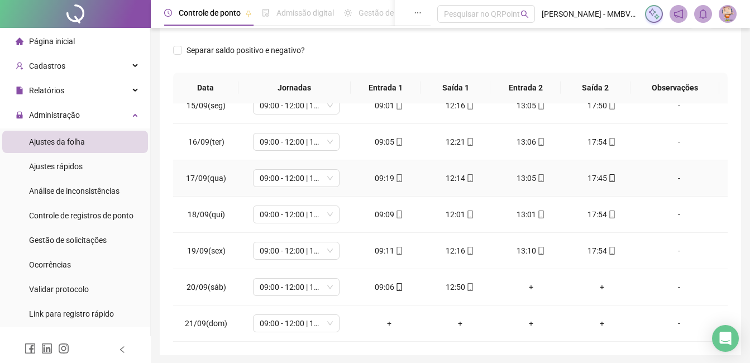
scroll to position [208, 0]
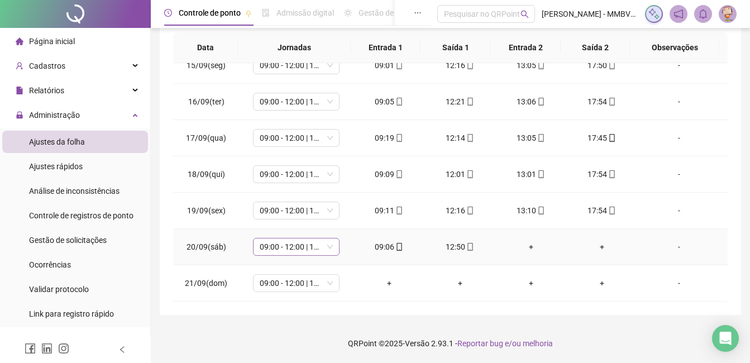
click at [305, 245] on span "09:00 - 12:00 | 13:00 - 18:00" at bounding box center [296, 246] width 73 height 17
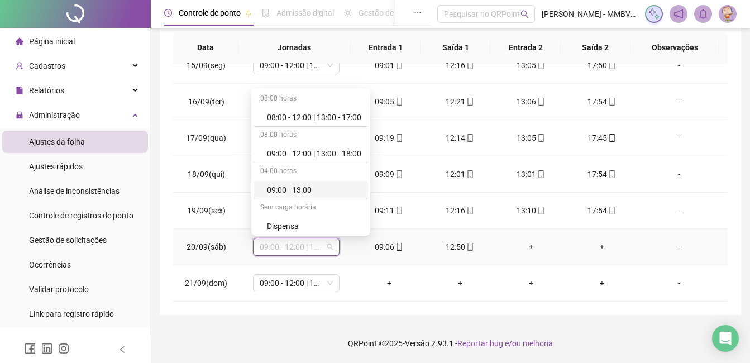
click at [312, 188] on div "09:00 - 13:00" at bounding box center [314, 190] width 94 height 12
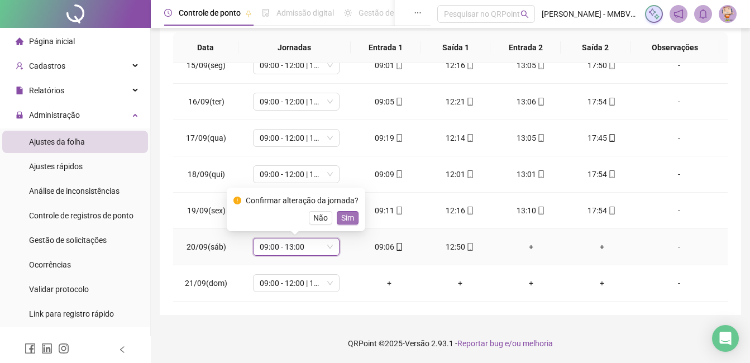
click at [347, 218] on span "Sim" at bounding box center [347, 218] width 13 height 12
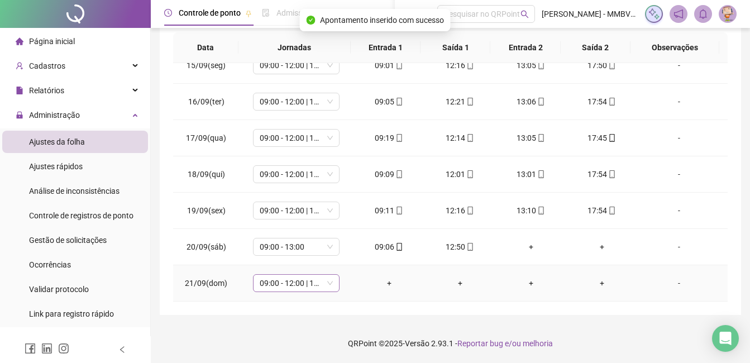
click at [297, 279] on span "09:00 - 12:00 | 13:00 - 18:00" at bounding box center [296, 283] width 73 height 17
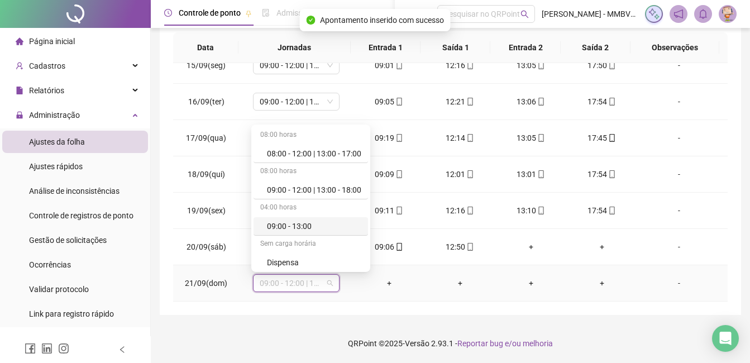
scroll to position [112, 0]
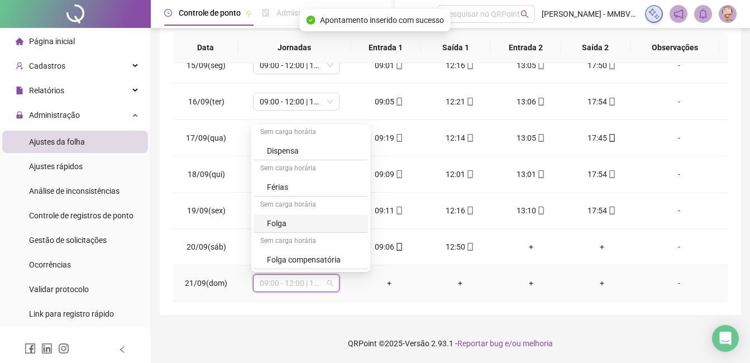
click at [292, 219] on div "Folga" at bounding box center [314, 223] width 94 height 12
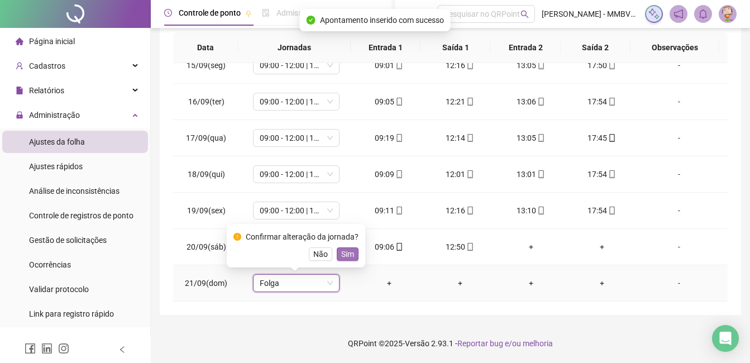
click at [341, 252] on span "Sim" at bounding box center [347, 254] width 13 height 12
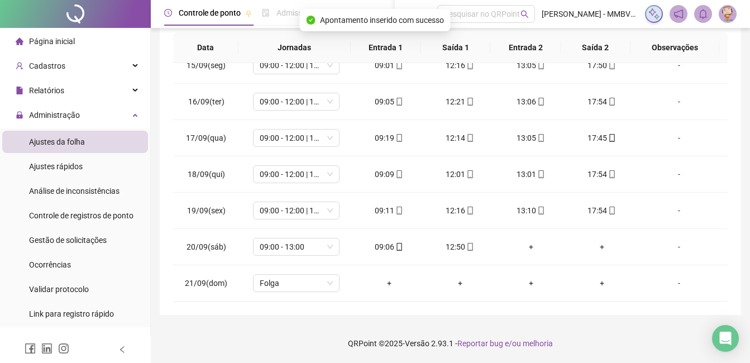
scroll to position [0, 0]
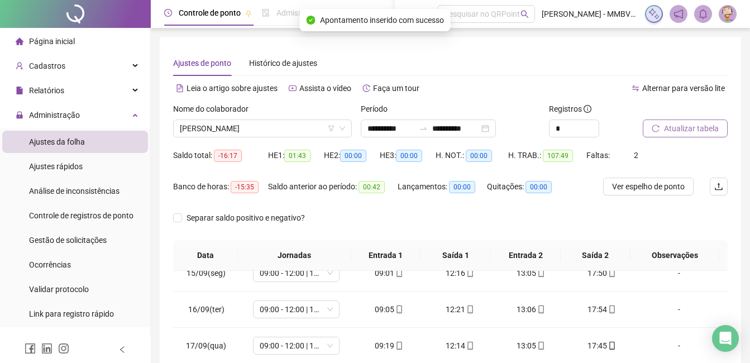
click at [677, 127] on span "Atualizar tabela" at bounding box center [691, 128] width 55 height 12
click at [297, 130] on span "KAUAN DE ARAUJO PEREIRA" at bounding box center [262, 128] width 165 height 17
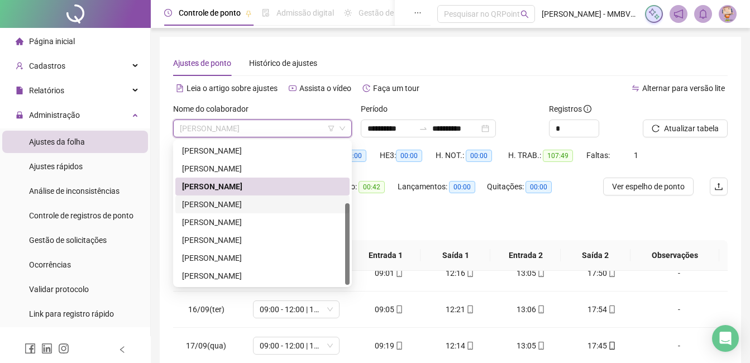
click at [251, 202] on div "MARY EVELYN DA SILVA COSTA" at bounding box center [262, 204] width 161 height 12
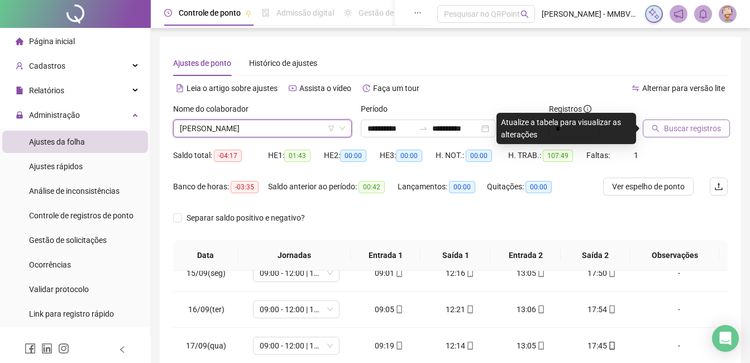
click at [674, 129] on span "Buscar registros" at bounding box center [692, 128] width 57 height 12
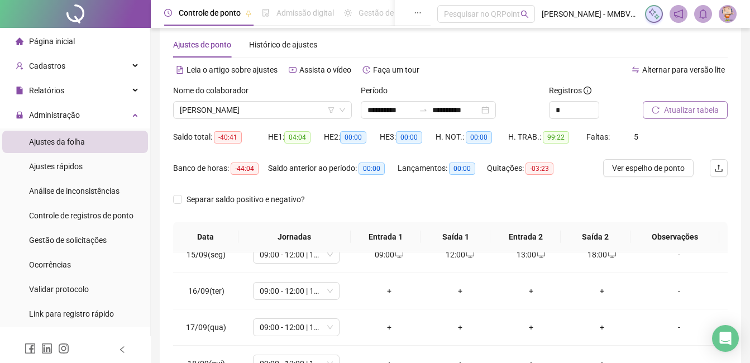
scroll to position [208, 0]
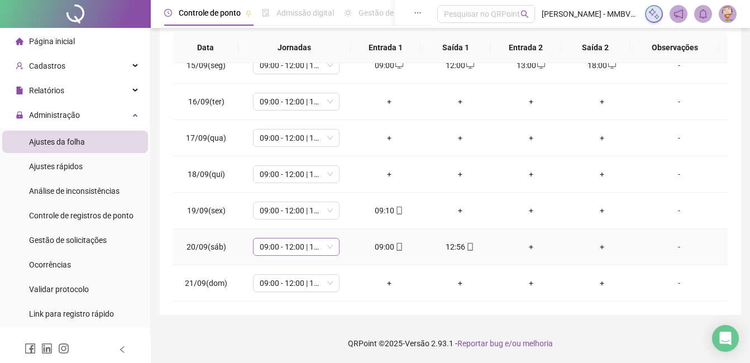
click at [299, 251] on span "09:00 - 12:00 | 13:00 - 18:00" at bounding box center [296, 246] width 73 height 17
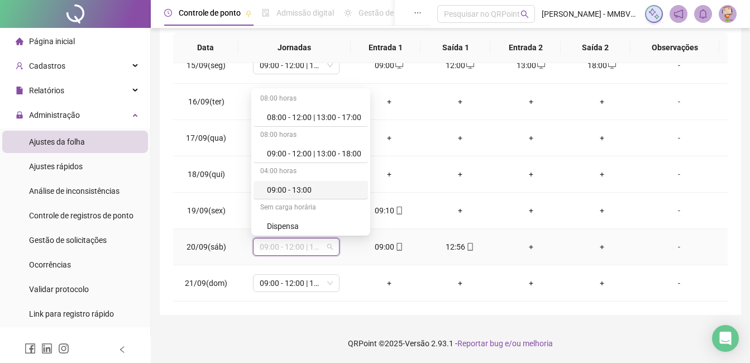
click at [326, 191] on div "09:00 - 13:00" at bounding box center [314, 190] width 94 height 12
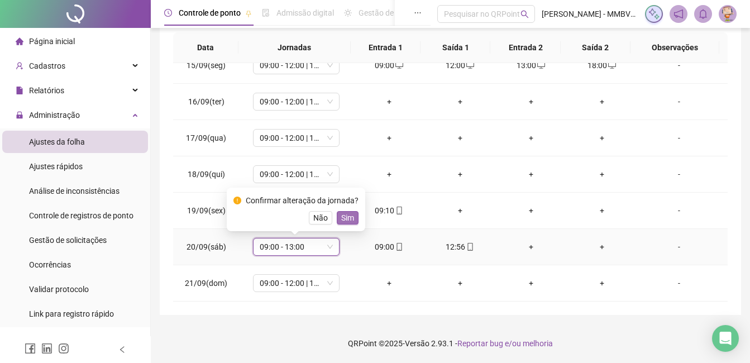
click at [343, 219] on span "Sim" at bounding box center [347, 218] width 13 height 12
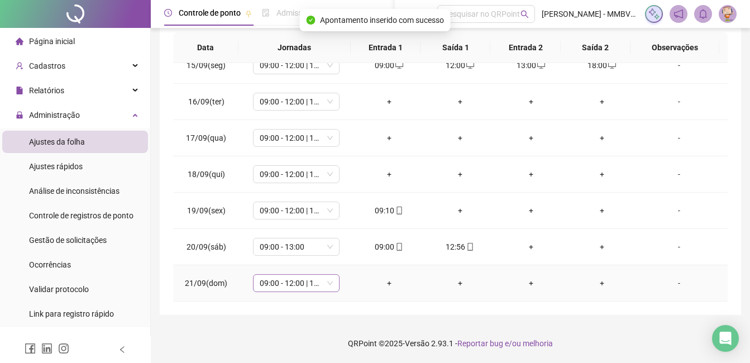
drag, startPoint x: 295, startPoint y: 286, endPoint x: 300, endPoint y: 279, distance: 8.4
click at [297, 283] on span "09:00 - 12:00 | 13:00 - 18:00" at bounding box center [296, 283] width 73 height 17
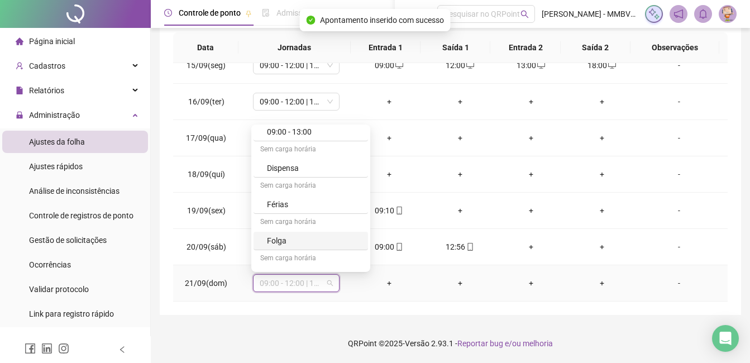
scroll to position [112, 0]
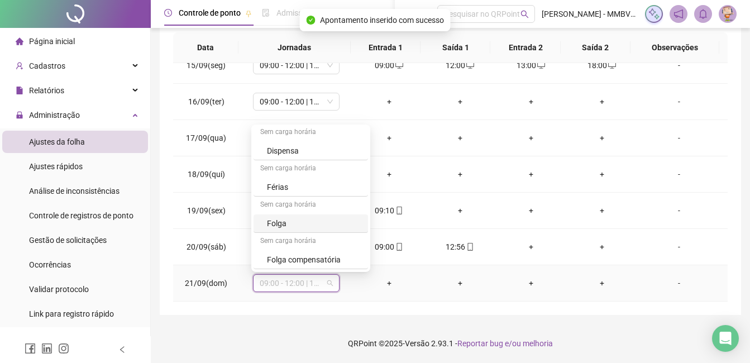
click at [306, 226] on div "Folga" at bounding box center [314, 223] width 94 height 12
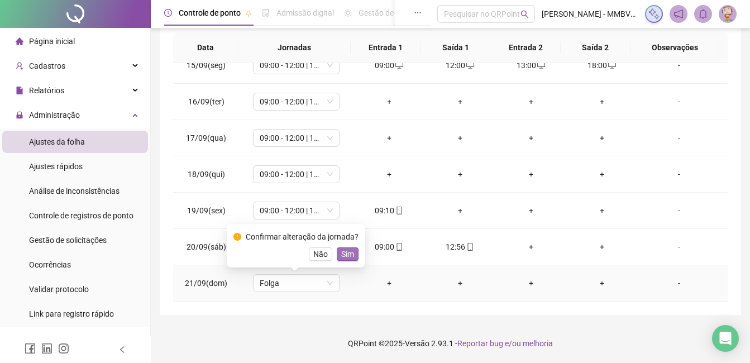
click at [344, 250] on span "Sim" at bounding box center [347, 254] width 13 height 12
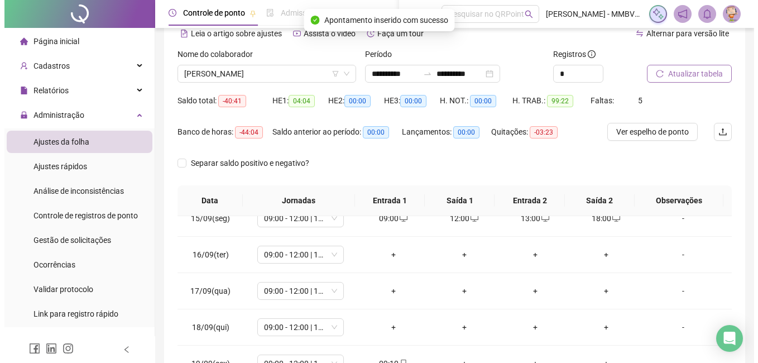
scroll to position [0, 0]
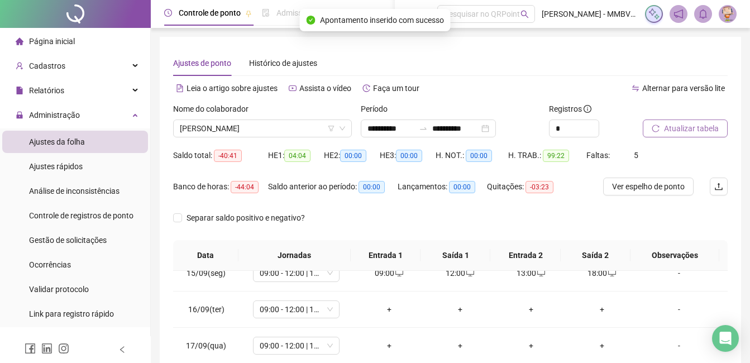
click at [668, 130] on span "Atualizar tabela" at bounding box center [691, 128] width 55 height 12
click at [289, 126] on span "MARY EVELYN DA SILVA COSTA" at bounding box center [262, 128] width 165 height 17
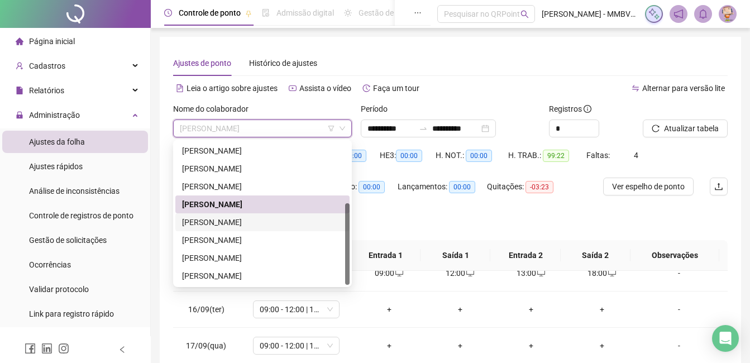
click at [227, 218] on div "MYLLENA ALVES MACHADO PONTES" at bounding box center [262, 222] width 161 height 12
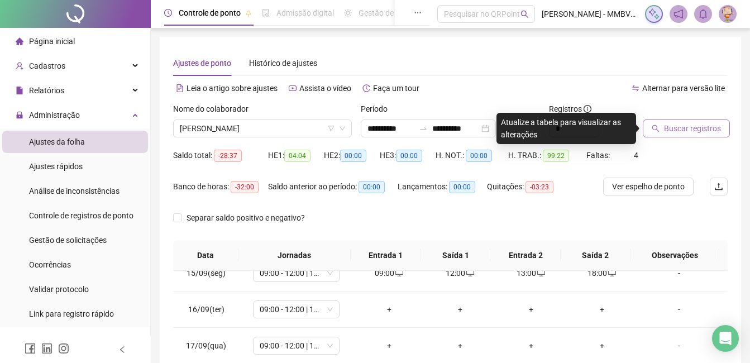
click at [656, 123] on button "Buscar registros" at bounding box center [686, 129] width 87 height 18
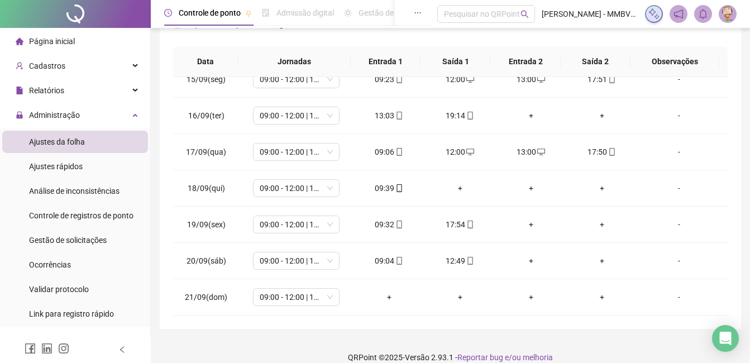
scroll to position [208, 0]
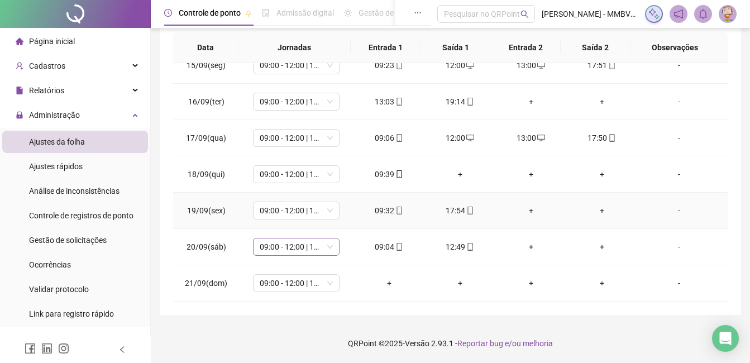
click at [301, 251] on span "09:00 - 12:00 | 13:00 - 18:00" at bounding box center [296, 246] width 73 height 17
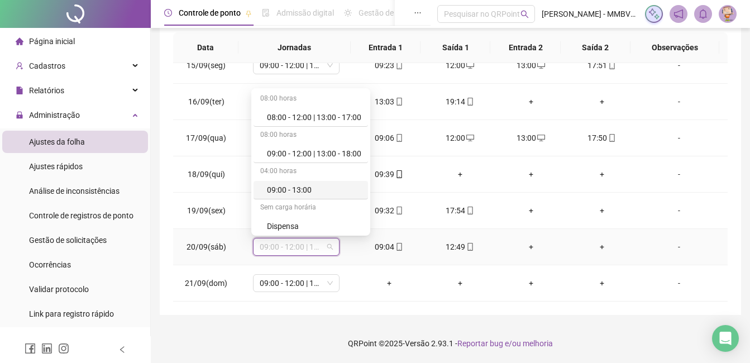
click at [323, 185] on div "09:00 - 13:00" at bounding box center [314, 190] width 94 height 12
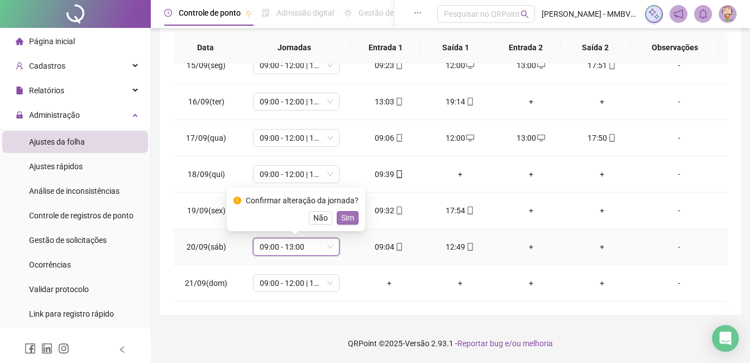
click at [348, 221] on span "Sim" at bounding box center [347, 218] width 13 height 12
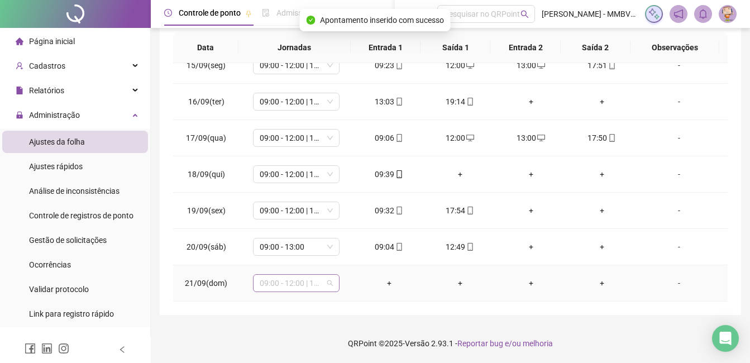
click at [325, 279] on span "09:00 - 12:00 | 13:00 - 18:00" at bounding box center [296, 283] width 73 height 17
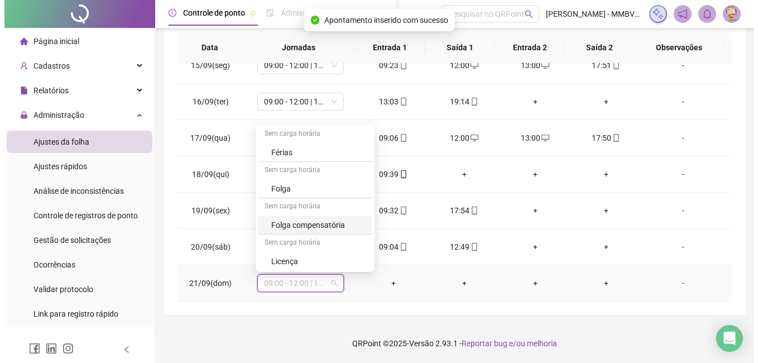
scroll to position [147, 0]
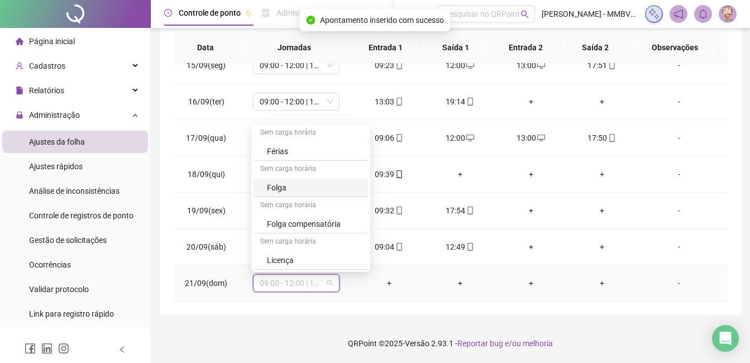
click at [320, 190] on div "Folga" at bounding box center [314, 188] width 94 height 12
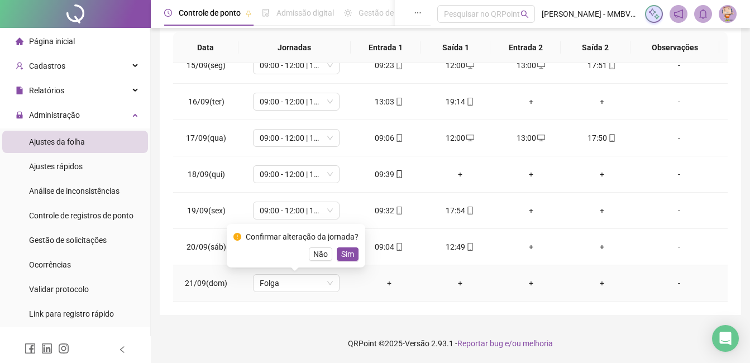
click at [349, 257] on span "Sim" at bounding box center [347, 254] width 13 height 12
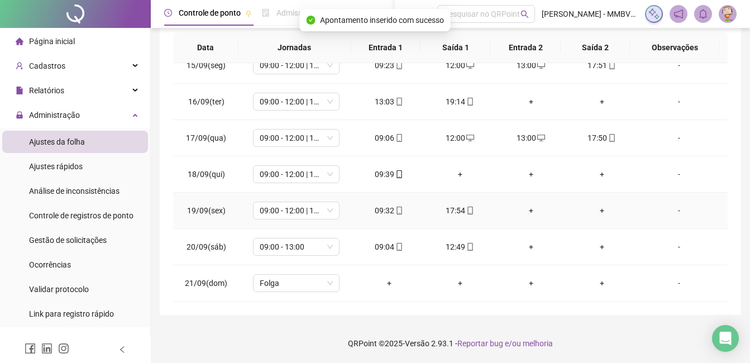
click at [525, 211] on div "+" at bounding box center [530, 210] width 53 height 12
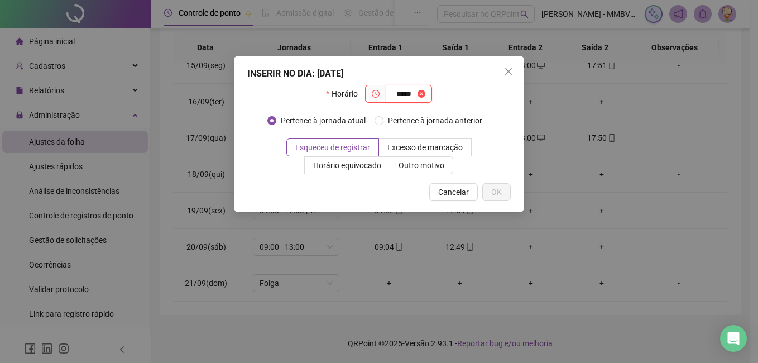
type input "*****"
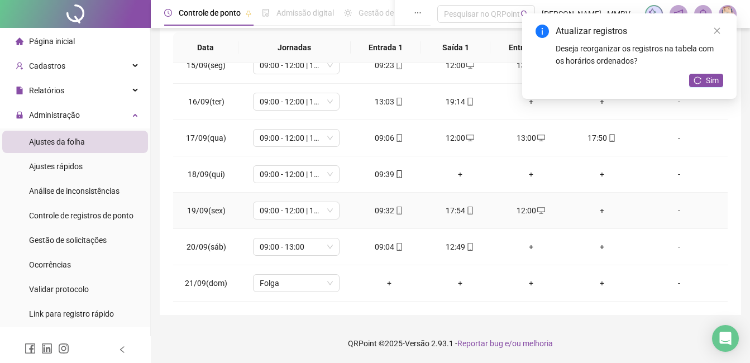
click at [598, 210] on div "+" at bounding box center [601, 210] width 53 height 12
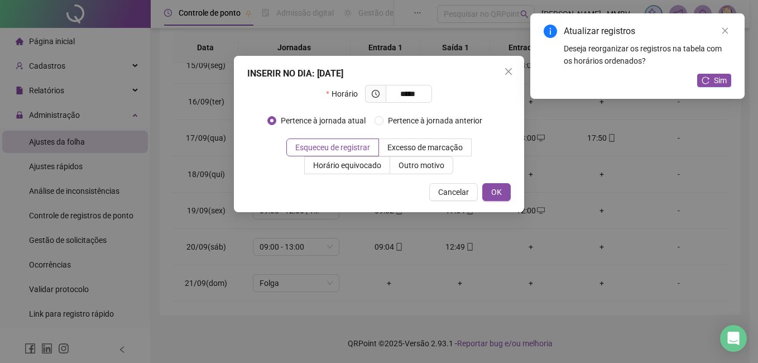
type input "*****"
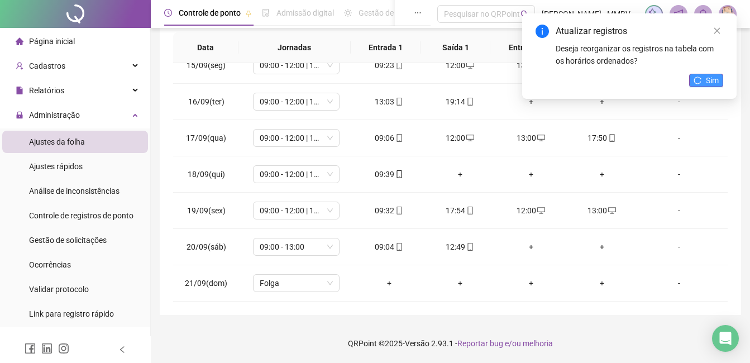
click at [708, 83] on span "Sim" at bounding box center [712, 80] width 13 height 12
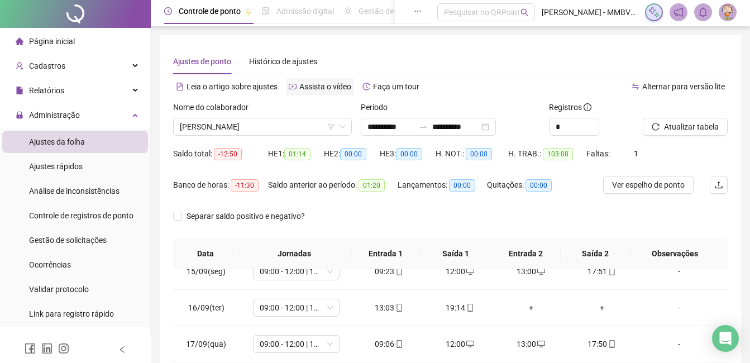
scroll to position [0, 0]
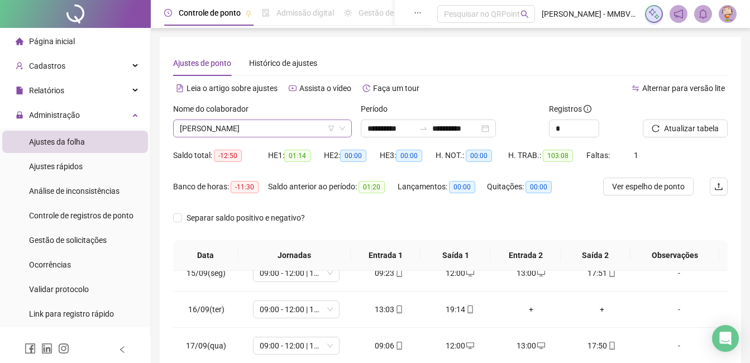
click at [305, 130] on span "MYLLENA ALVES MACHADO PONTES" at bounding box center [262, 128] width 165 height 17
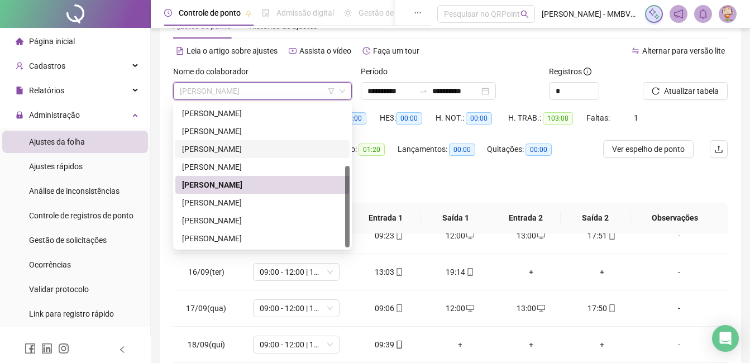
scroll to position [56, 0]
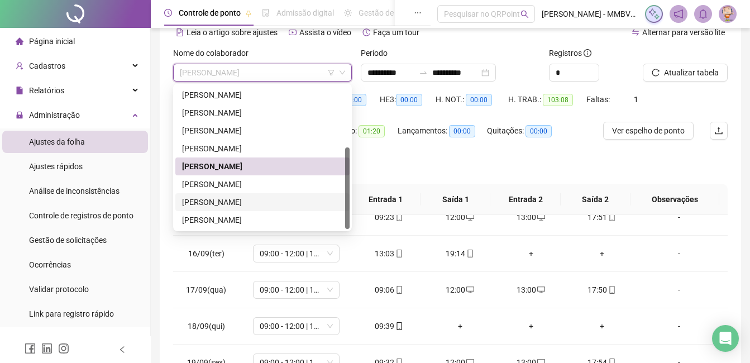
click at [247, 203] on div "THAUANE DOS SANTOS DA SILVA" at bounding box center [262, 202] width 161 height 12
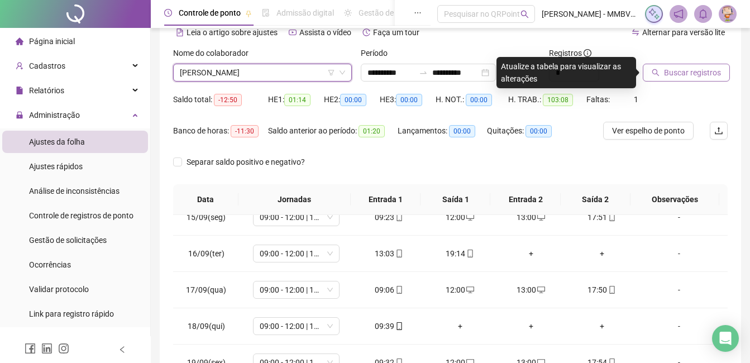
click at [677, 73] on span "Buscar registros" at bounding box center [692, 72] width 57 height 12
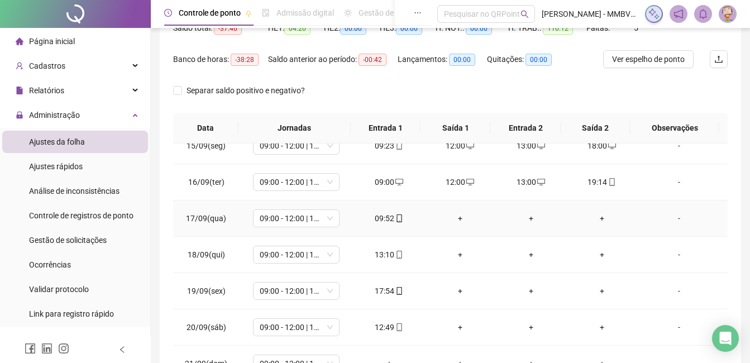
scroll to position [208, 0]
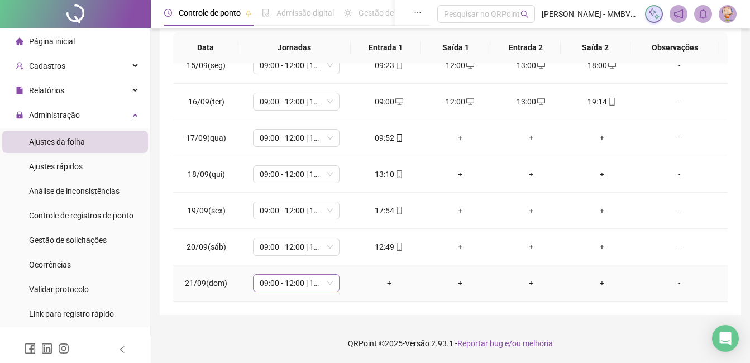
click at [289, 290] on span "09:00 - 12:00 | 13:00 - 18:00" at bounding box center [296, 283] width 73 height 17
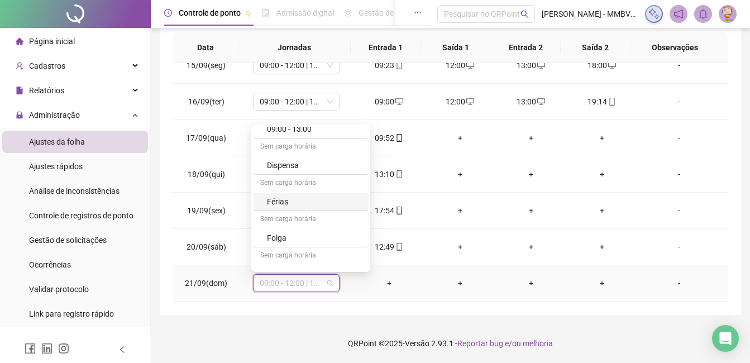
scroll to position [112, 0]
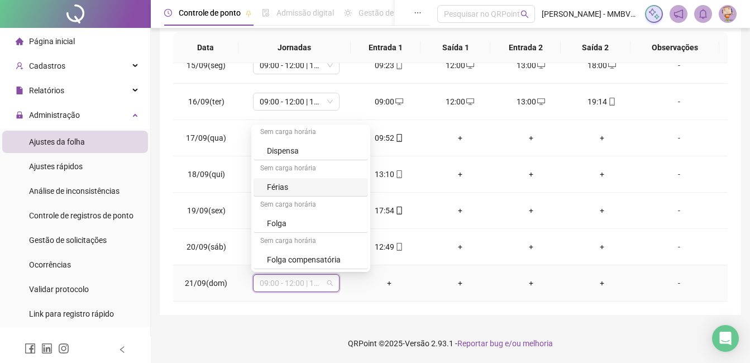
click at [294, 228] on div "Folga" at bounding box center [314, 223] width 94 height 12
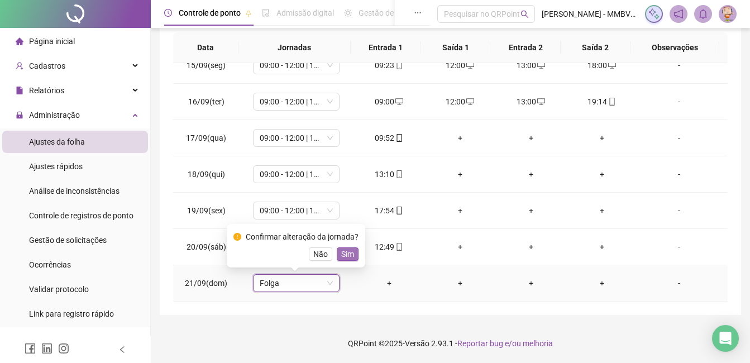
click at [341, 255] on span "Sim" at bounding box center [347, 254] width 13 height 12
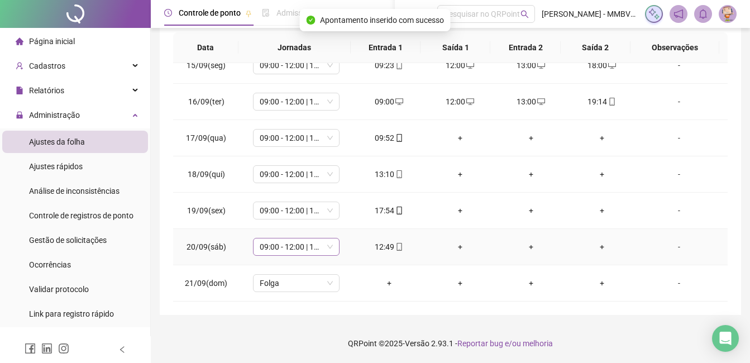
click at [294, 250] on span "09:00 - 12:00 | 13:00 - 18:00" at bounding box center [296, 246] width 73 height 17
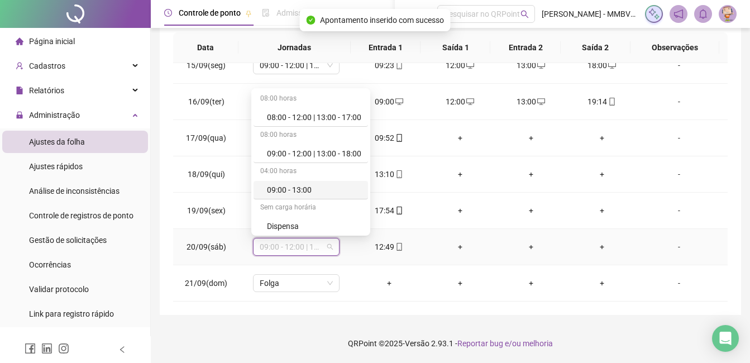
scroll to position [56, 0]
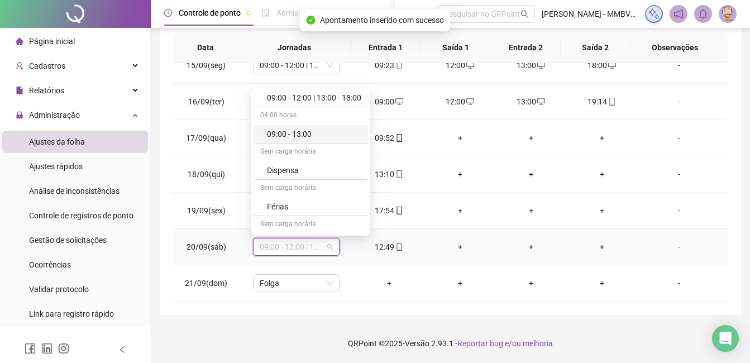
click at [314, 137] on div "09:00 - 13:00" at bounding box center [314, 134] width 94 height 12
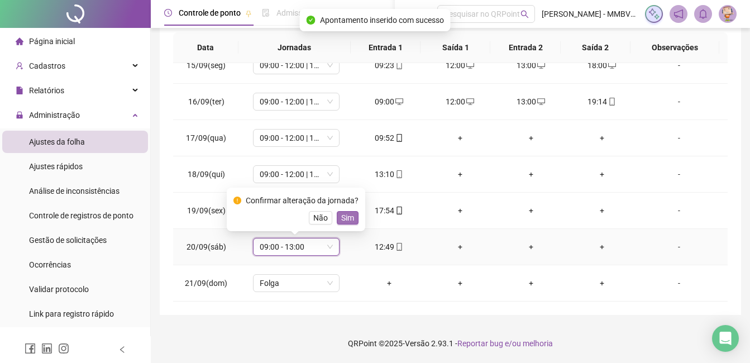
click at [350, 213] on span "Sim" at bounding box center [347, 218] width 13 height 12
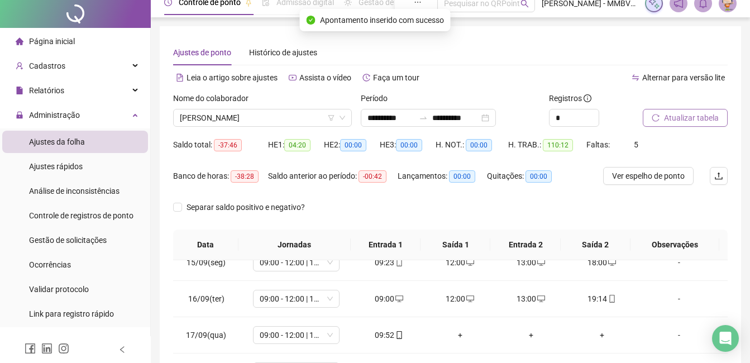
scroll to position [0, 0]
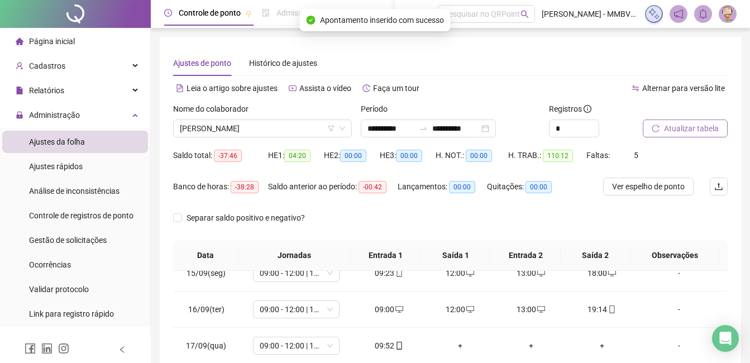
click at [685, 129] on span "Atualizar tabela" at bounding box center [691, 128] width 55 height 12
click at [326, 125] on span "THAUANE DOS SANTOS DA SILVA" at bounding box center [262, 128] width 165 height 17
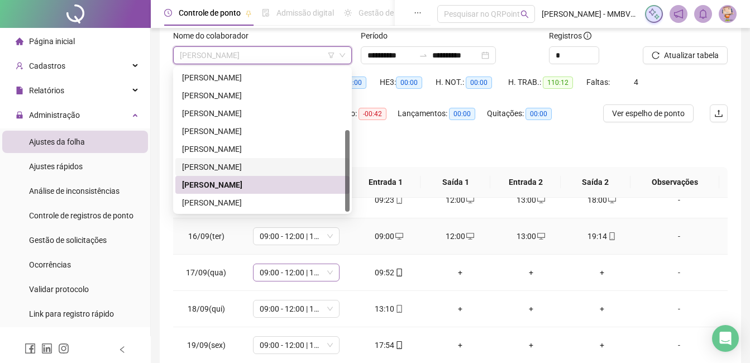
scroll to position [112, 0]
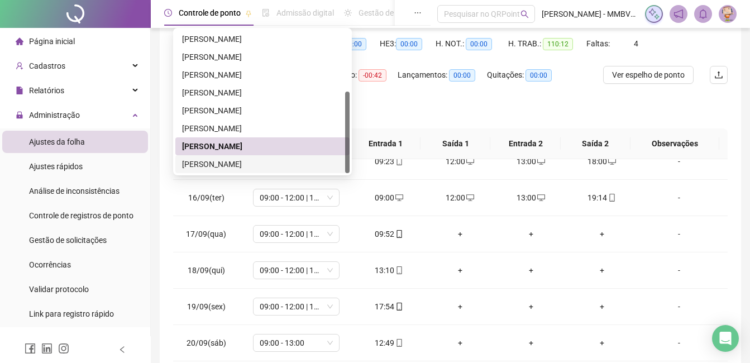
click at [274, 163] on div "VERONICA CRISTINA CHAGAS" at bounding box center [262, 164] width 161 height 12
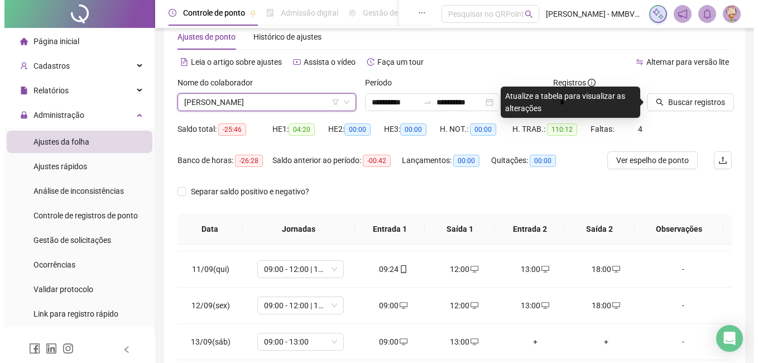
scroll to position [0, 0]
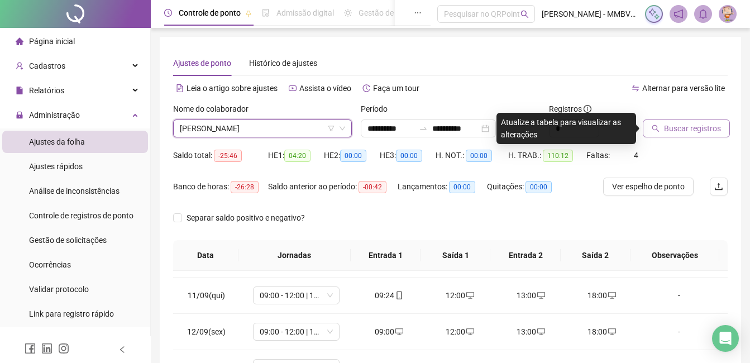
click at [688, 130] on span "Buscar registros" at bounding box center [692, 128] width 57 height 12
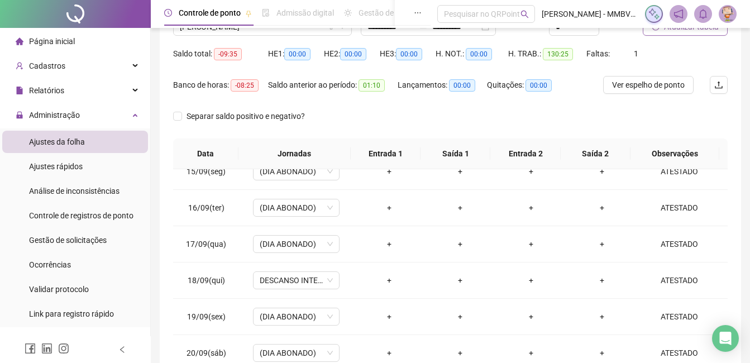
scroll to position [96, 0]
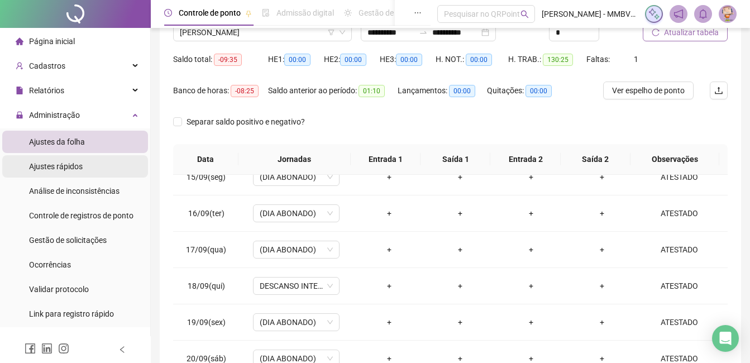
click at [70, 169] on span "Ajustes rápidos" at bounding box center [56, 166] width 54 height 9
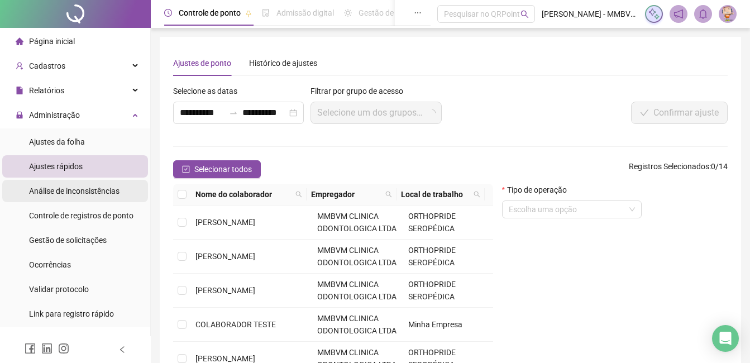
click at [69, 191] on span "Análise de inconsistências" at bounding box center [74, 191] width 90 height 9
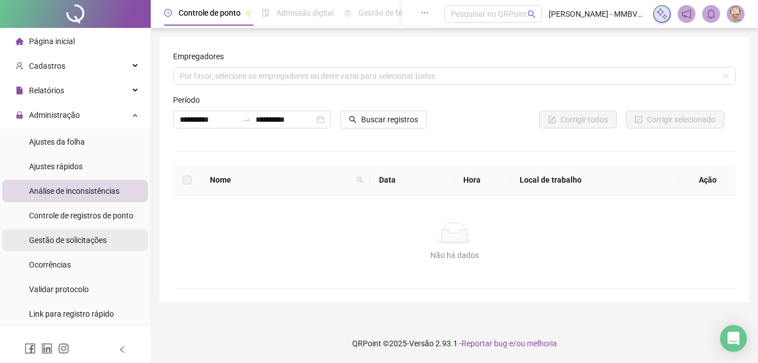
click at [67, 240] on span "Gestão de solicitações" at bounding box center [68, 240] width 78 height 9
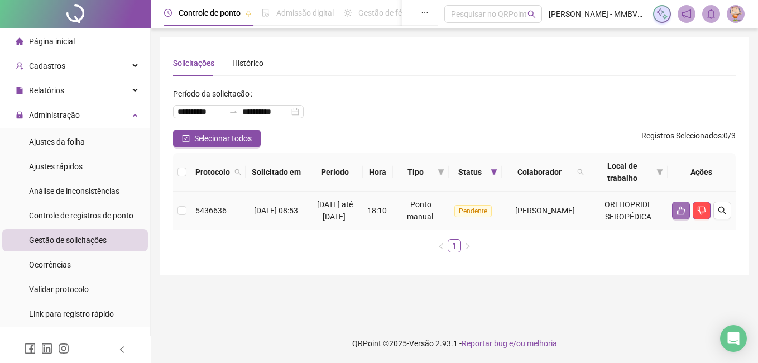
click at [685, 215] on icon "like" at bounding box center [681, 210] width 9 height 9
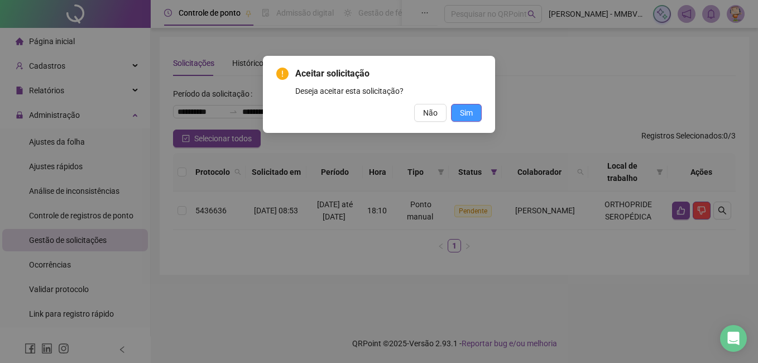
click at [470, 110] on span "Sim" at bounding box center [466, 113] width 13 height 12
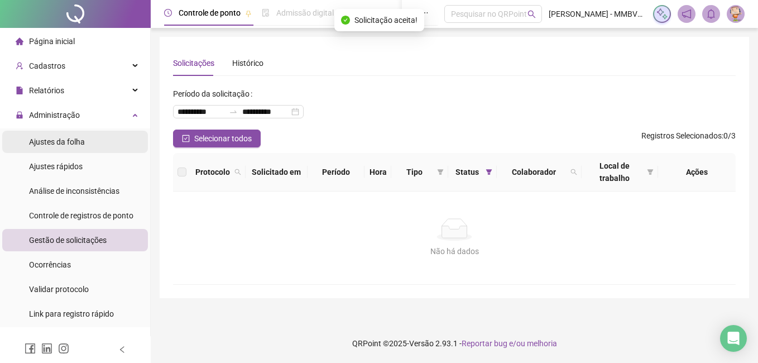
click at [68, 135] on div "Ajustes da folha" at bounding box center [57, 142] width 56 height 22
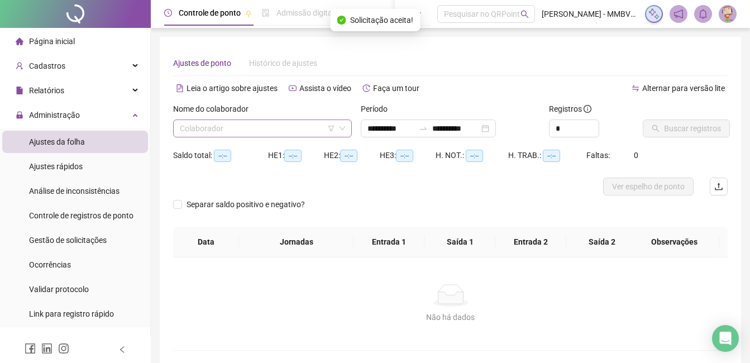
type input "**********"
click at [295, 137] on div "Colaborador" at bounding box center [262, 129] width 179 height 18
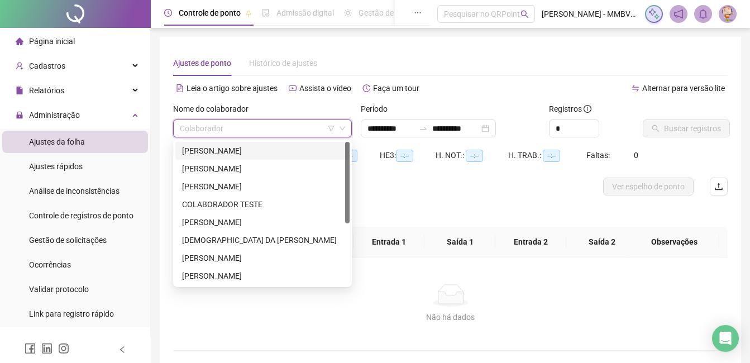
click at [295, 149] on div "ADELSON PAULO DOS SANTOS" at bounding box center [262, 151] width 161 height 12
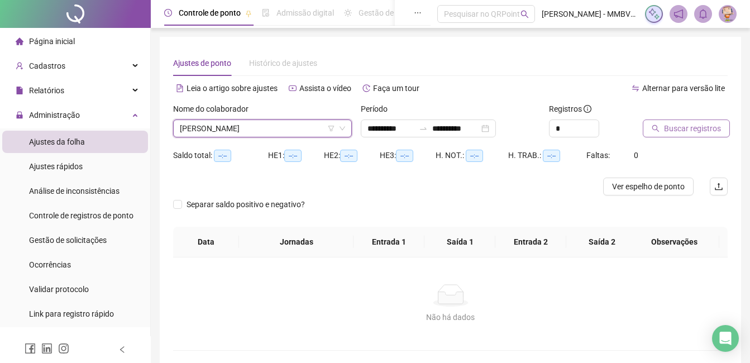
click at [673, 136] on button "Buscar registros" at bounding box center [686, 129] width 87 height 18
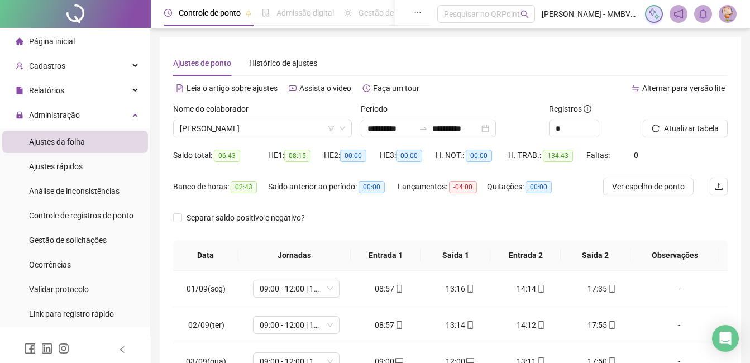
click at [90, 45] on li "Página inicial" at bounding box center [75, 41] width 146 height 22
